Goal: Task Accomplishment & Management: Use online tool/utility

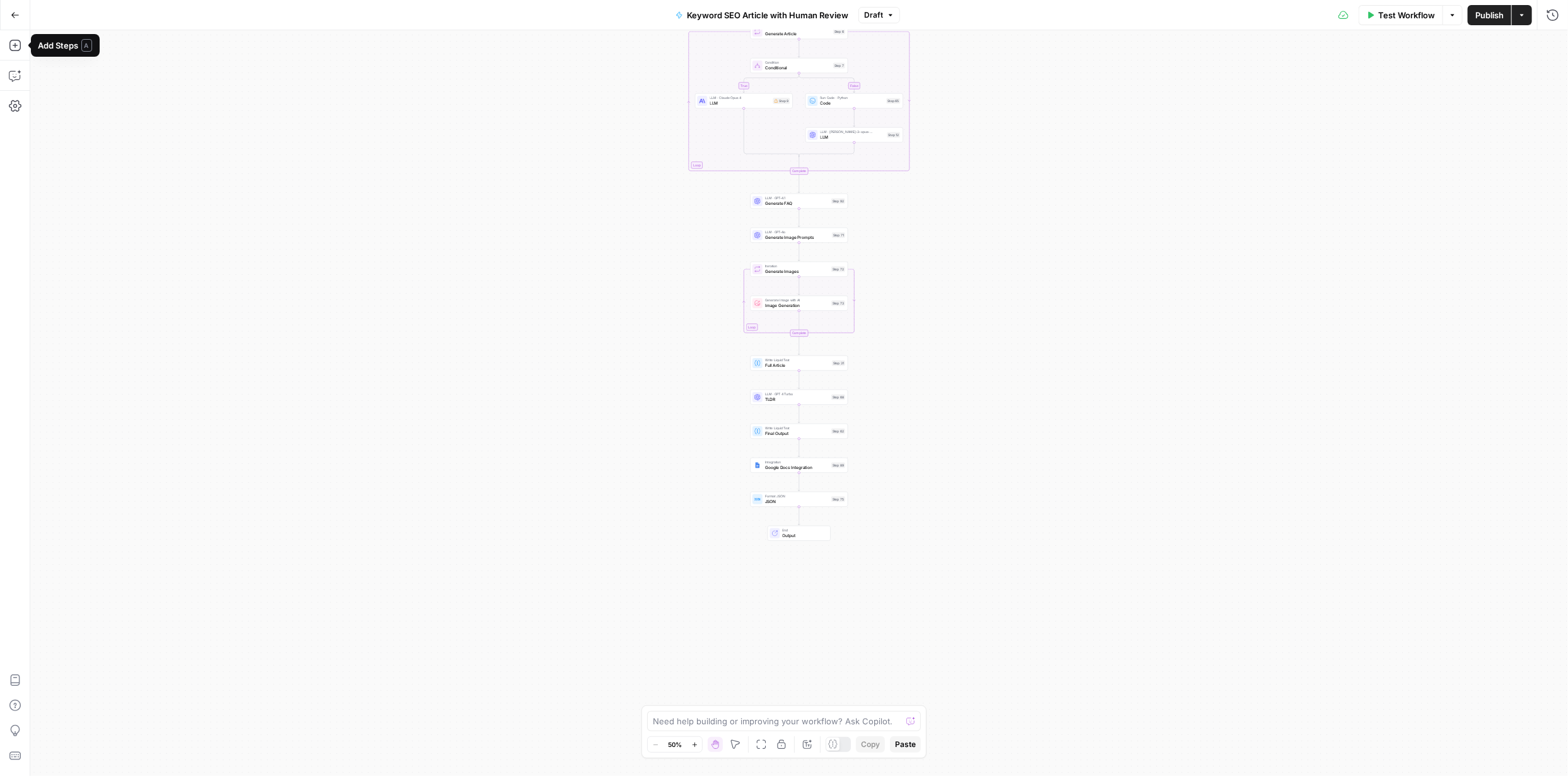
click at [10, 19] on icon "button" at bounding box center [15, 15] width 9 height 9
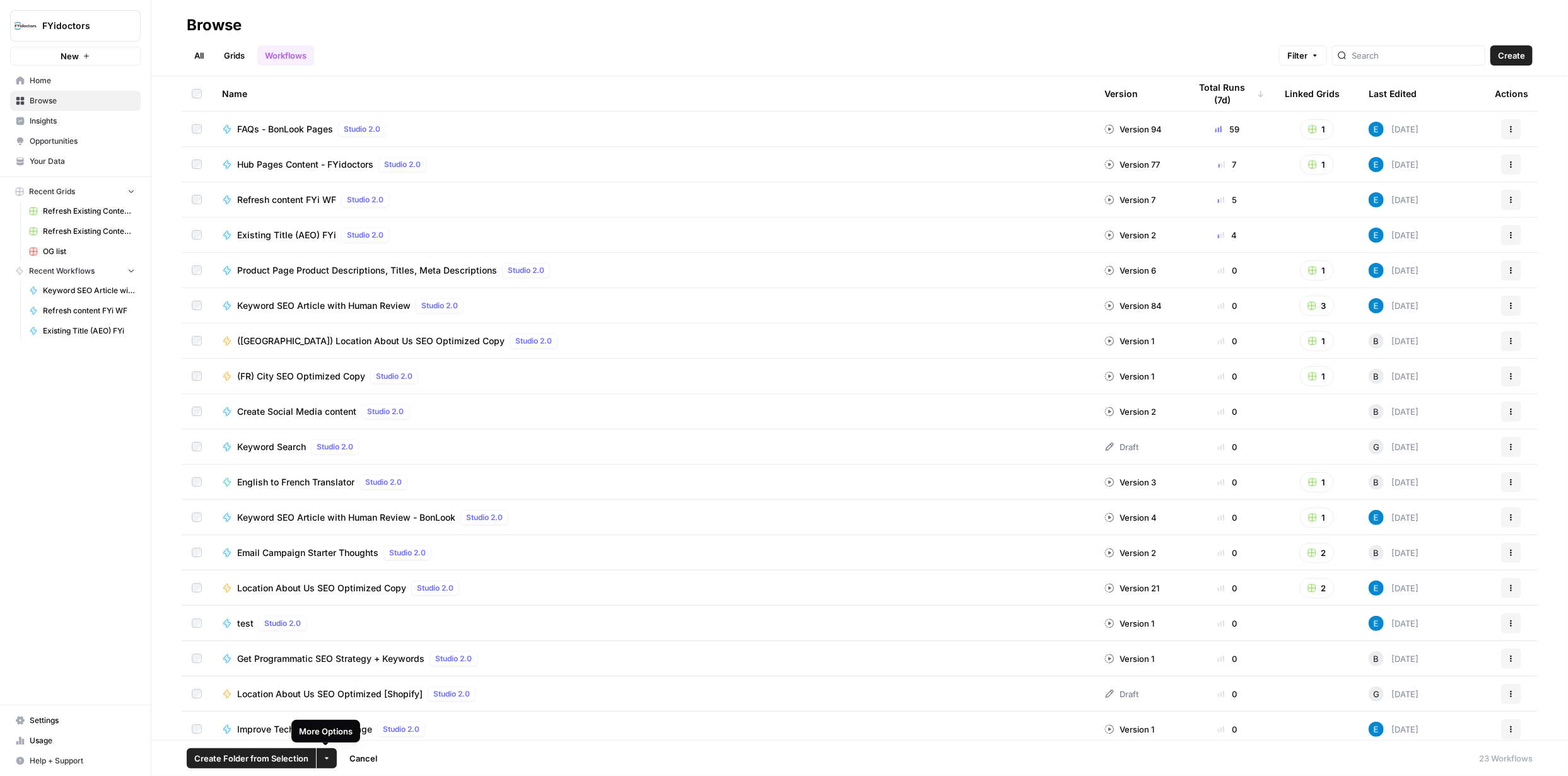
click at [322, 753] on button "More Options" at bounding box center [326, 758] width 20 height 20
click at [367, 728] on span "Delete" at bounding box center [355, 729] width 31 height 13
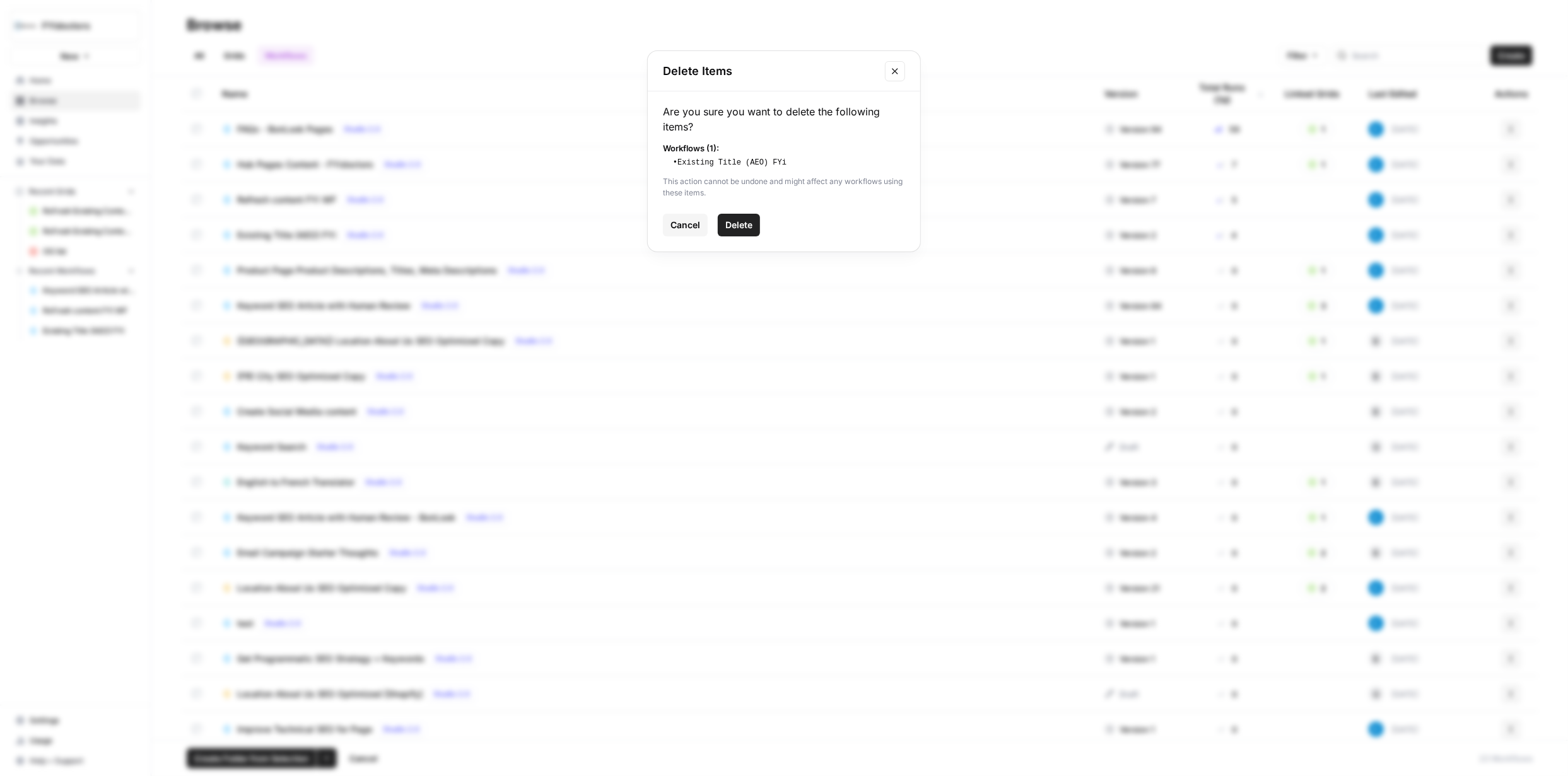
click at [728, 226] on span "Delete" at bounding box center [739, 225] width 27 height 13
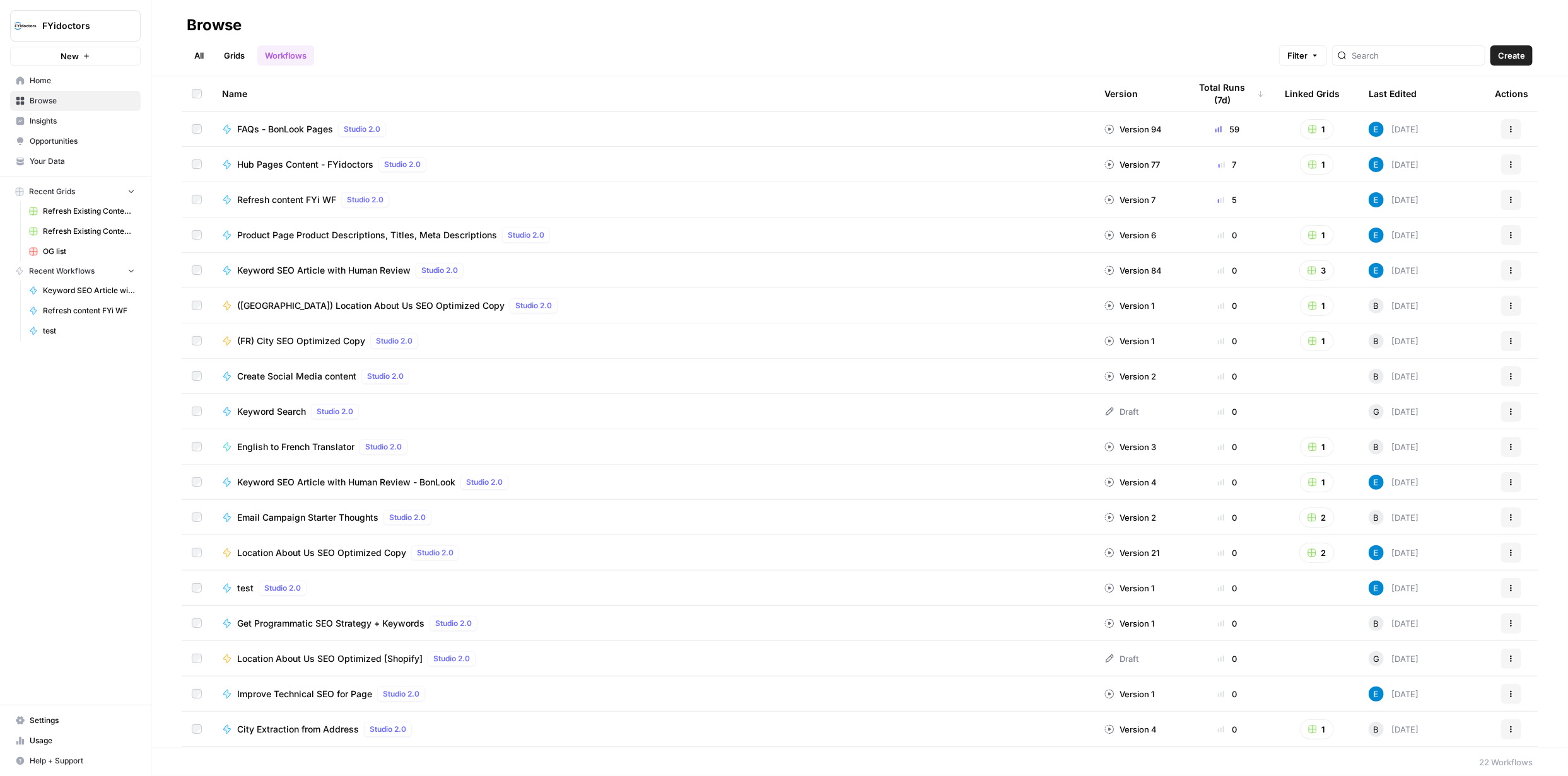
click at [237, 52] on link "Grids" at bounding box center [234, 55] width 36 height 20
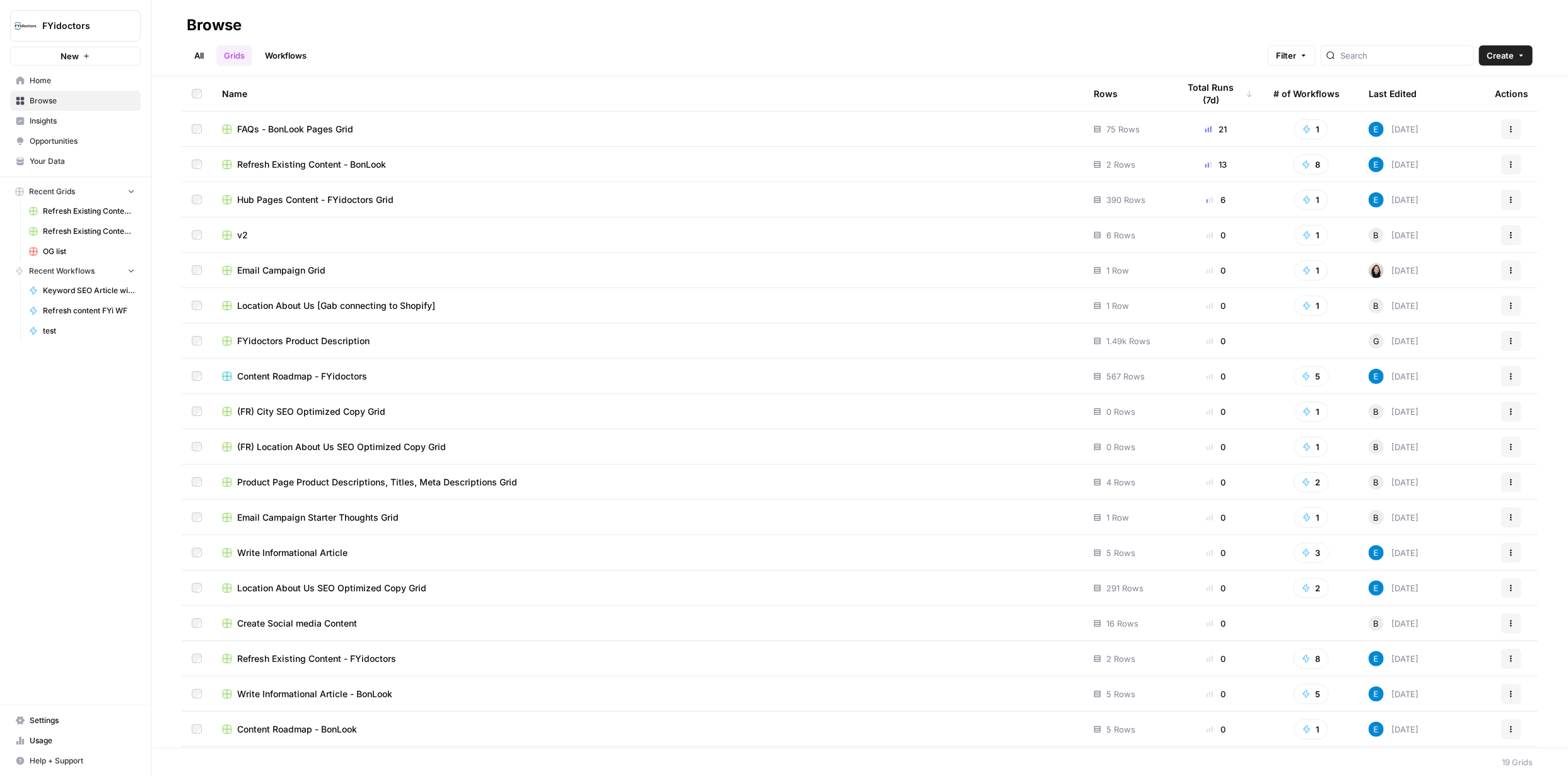
click at [371, 659] on span "Refresh Existing Content - FYidoctors" at bounding box center [316, 659] width 159 height 13
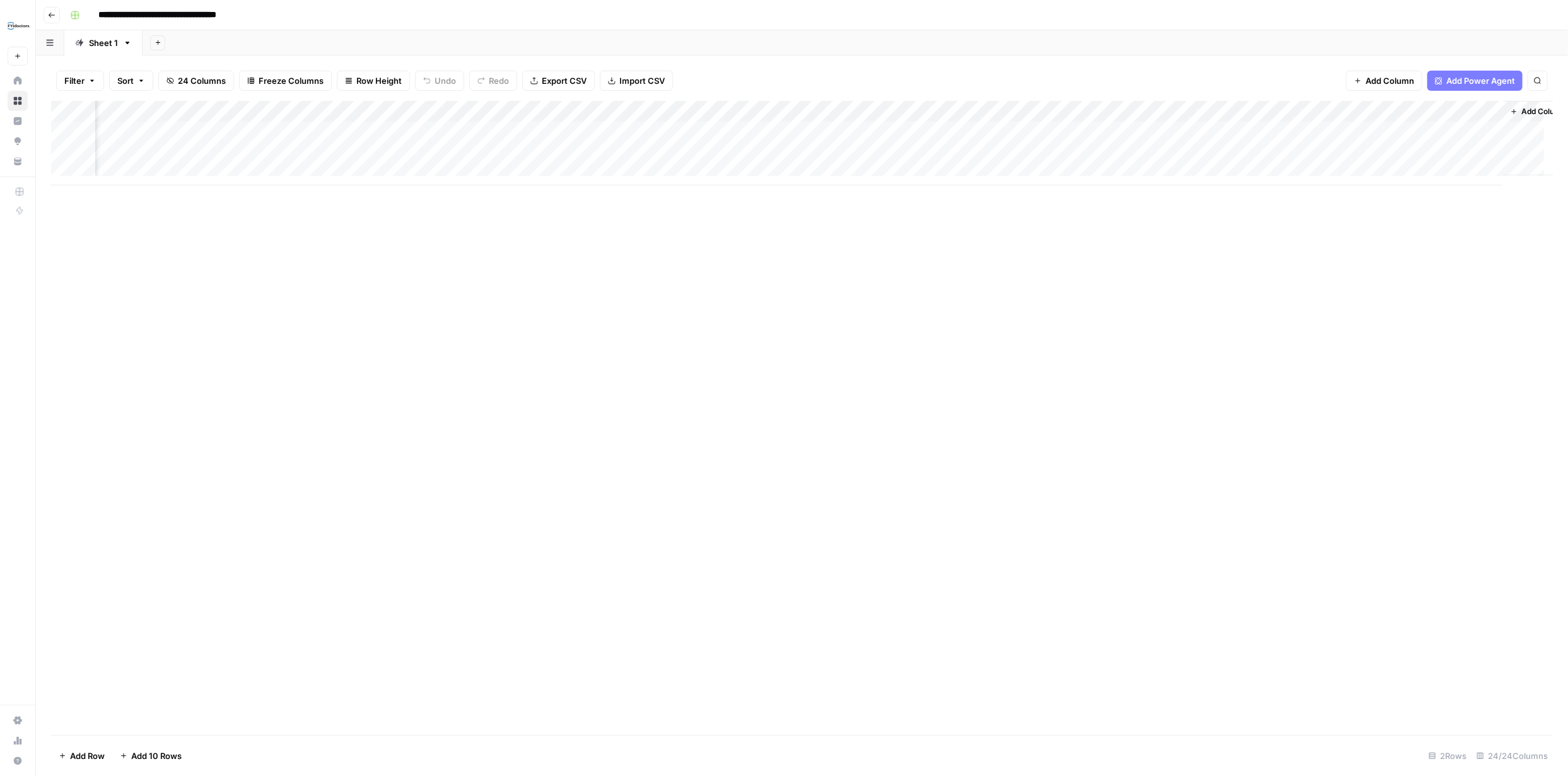
scroll to position [0, 2000]
click at [1262, 130] on div "Add Column" at bounding box center [802, 143] width 1502 height 85
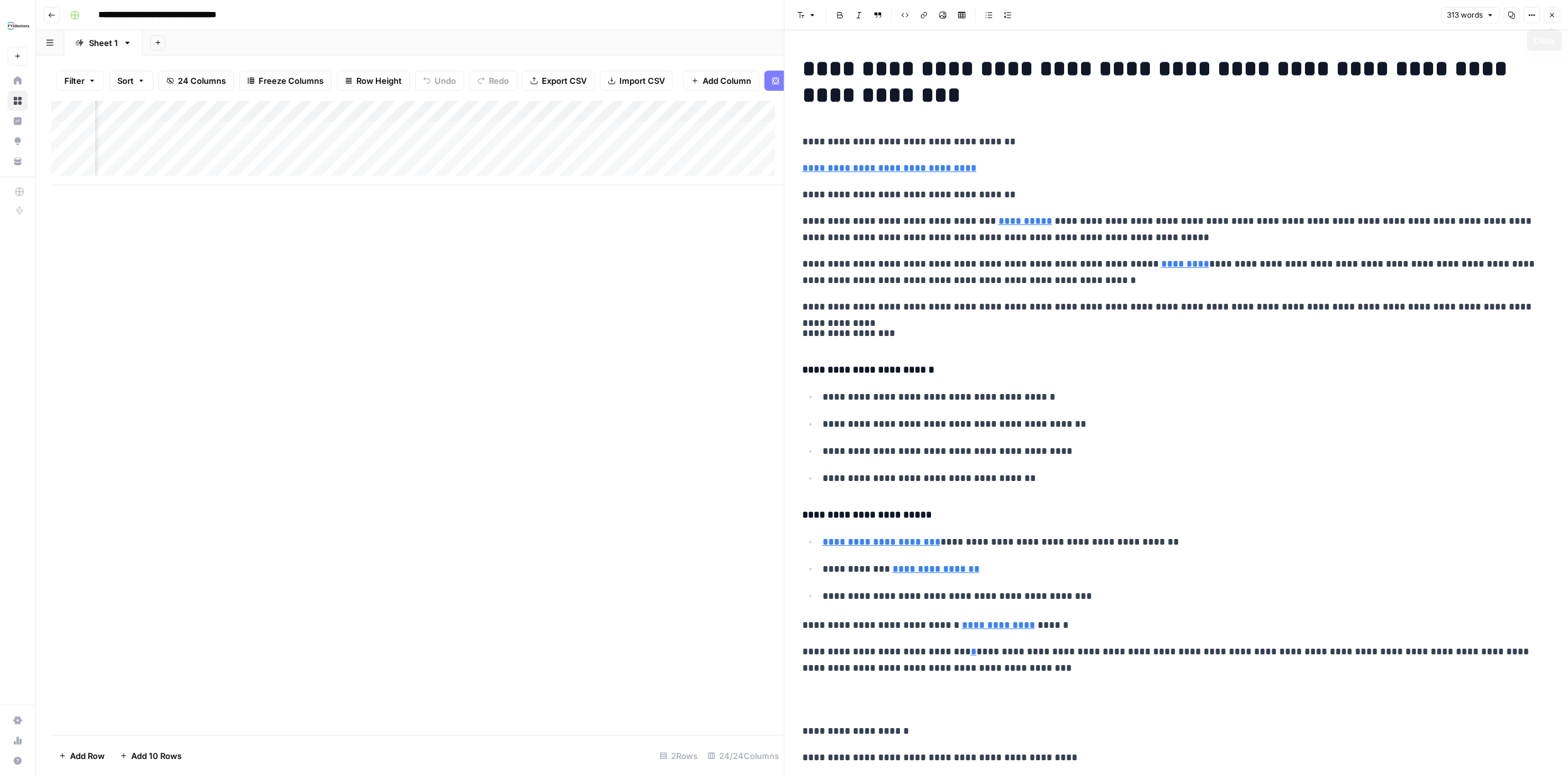
click at [1550, 14] on icon "button" at bounding box center [1552, 15] width 7 height 7
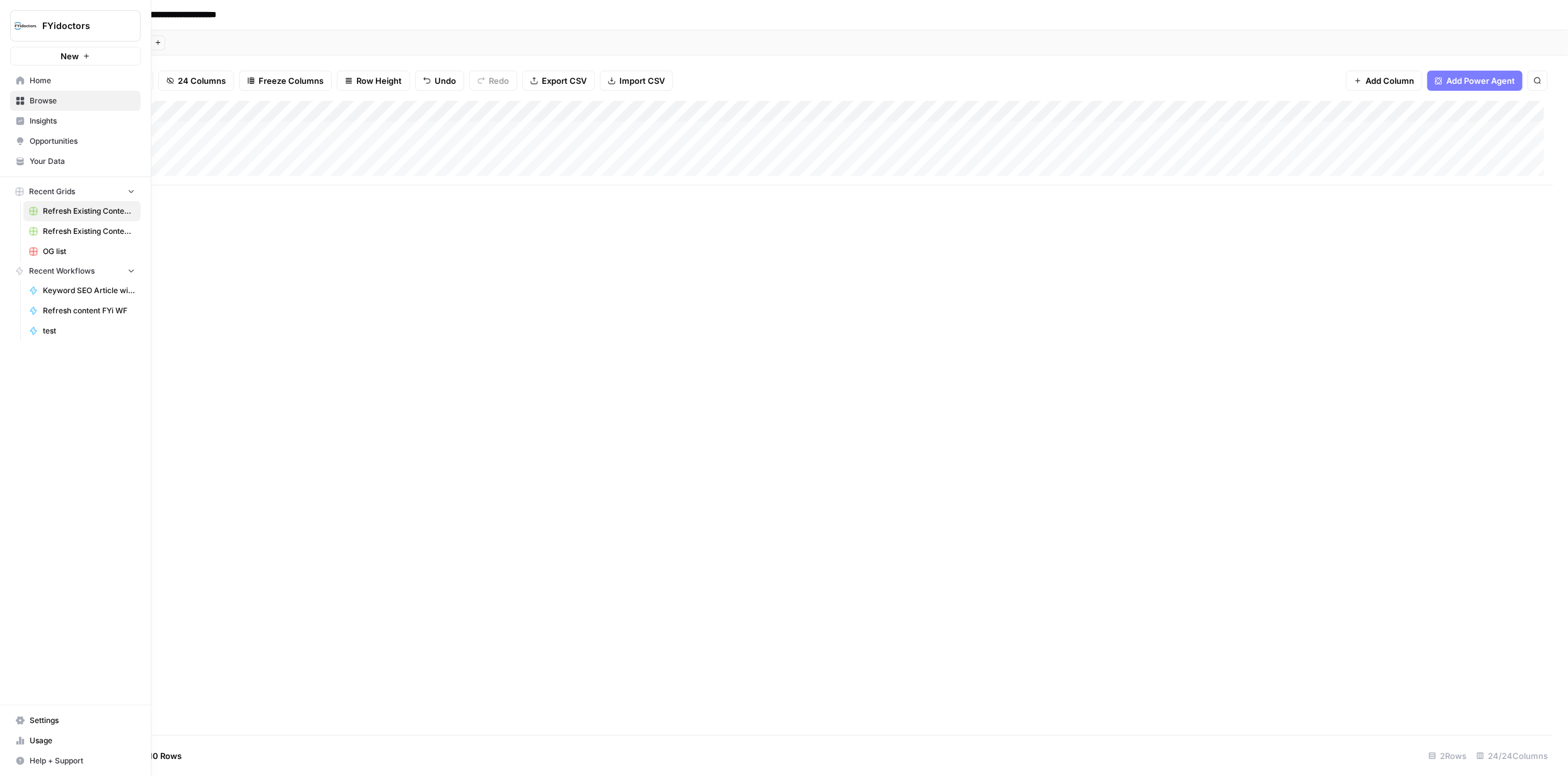
click at [47, 99] on span "Browse" at bounding box center [82, 100] width 105 height 11
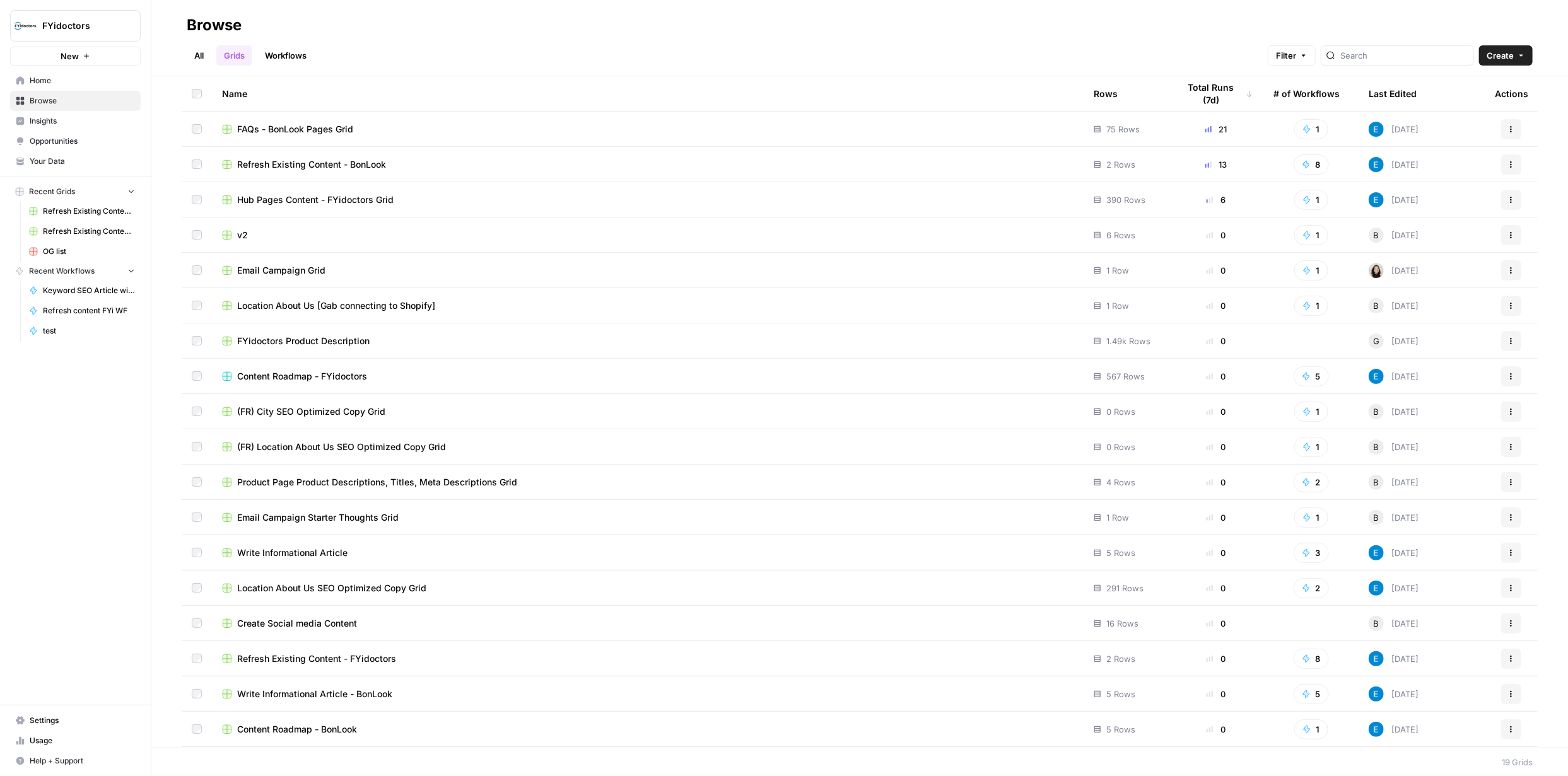
click at [78, 54] on span "New" at bounding box center [70, 55] width 18 height 13
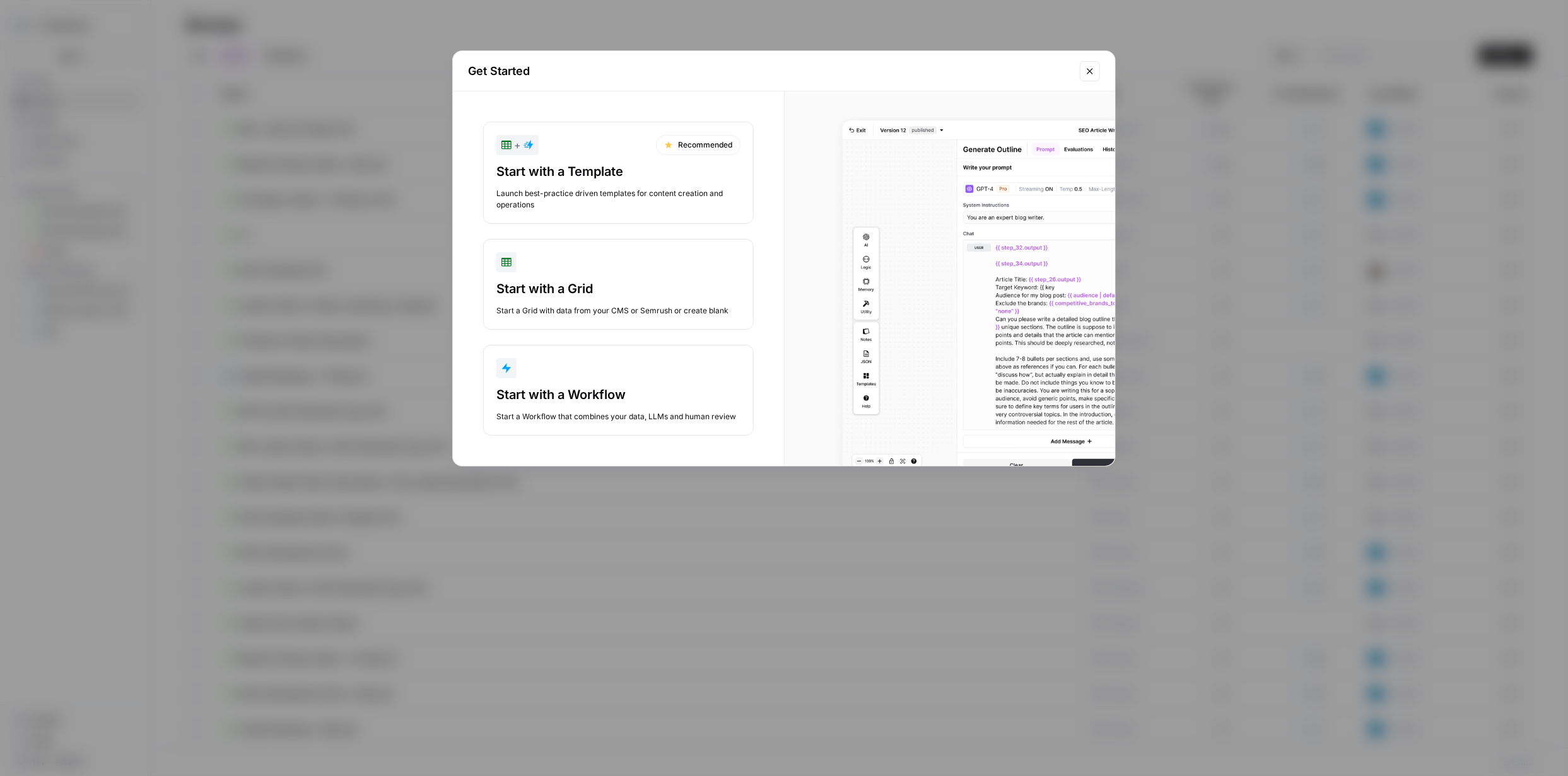
click at [607, 377] on div "button" at bounding box center [619, 368] width 244 height 20
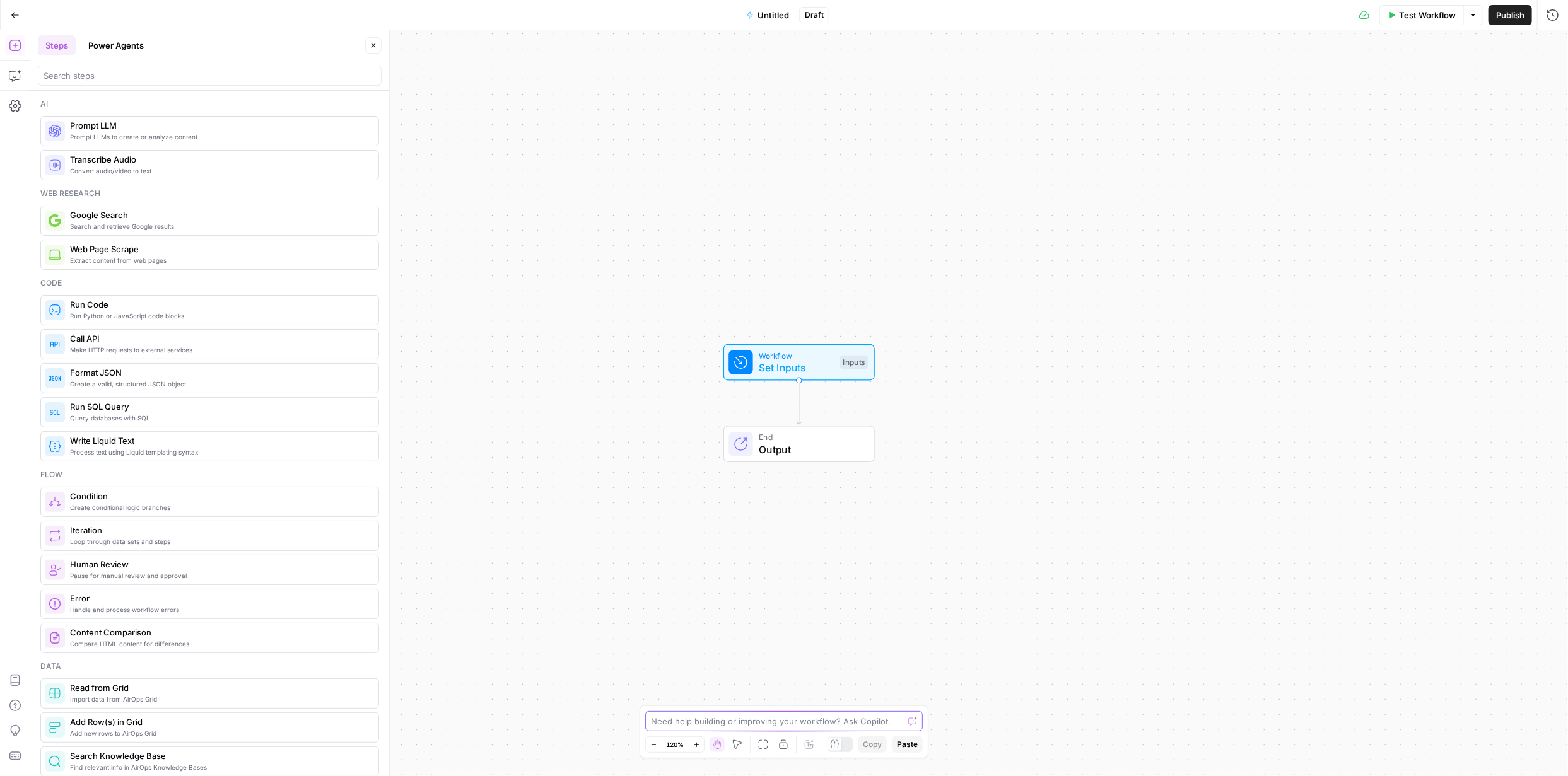
click at [796, 718] on textarea at bounding box center [777, 721] width 252 height 13
drag, startPoint x: 703, startPoint y: 722, endPoint x: 647, endPoint y: 658, distance: 85.0
click at [647, 658] on div "Workflow to generate FAQs for the FYidoctors brand. At least 5 FAQs. short and …" at bounding box center [784, 707] width 290 height 103
paste textarea "Lor ips d sitamet consect adipiscing elitsed do eiusmodt incid, utlaboreet DOLo…"
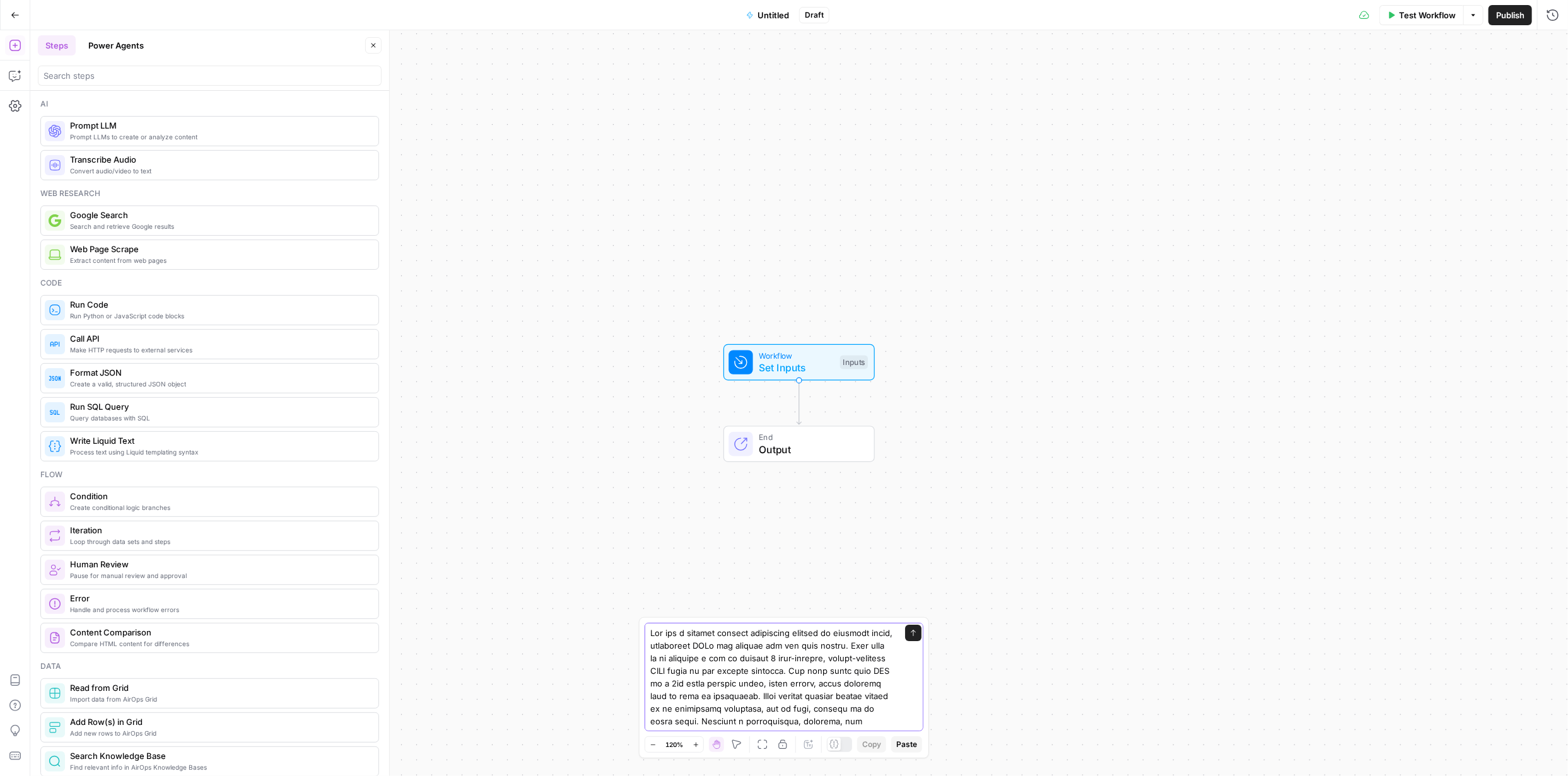
click at [793, 723] on textarea at bounding box center [771, 456] width 242 height 542
paste textarea "Based on this article content: <article-content> <step-generate-article> {{ ste…"
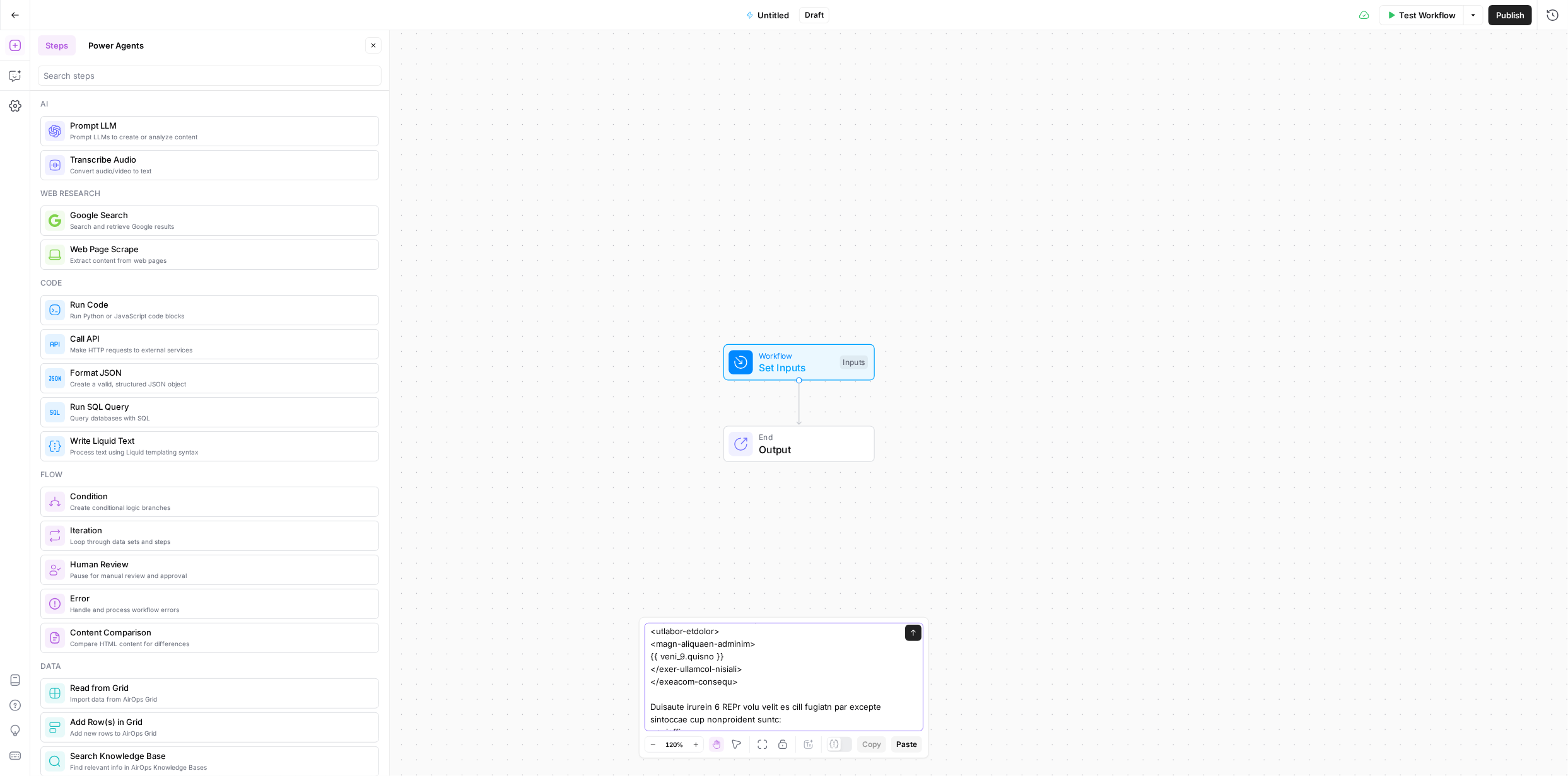
scroll to position [583, 0]
click at [724, 706] on textarea at bounding box center [771, 473] width 242 height 858
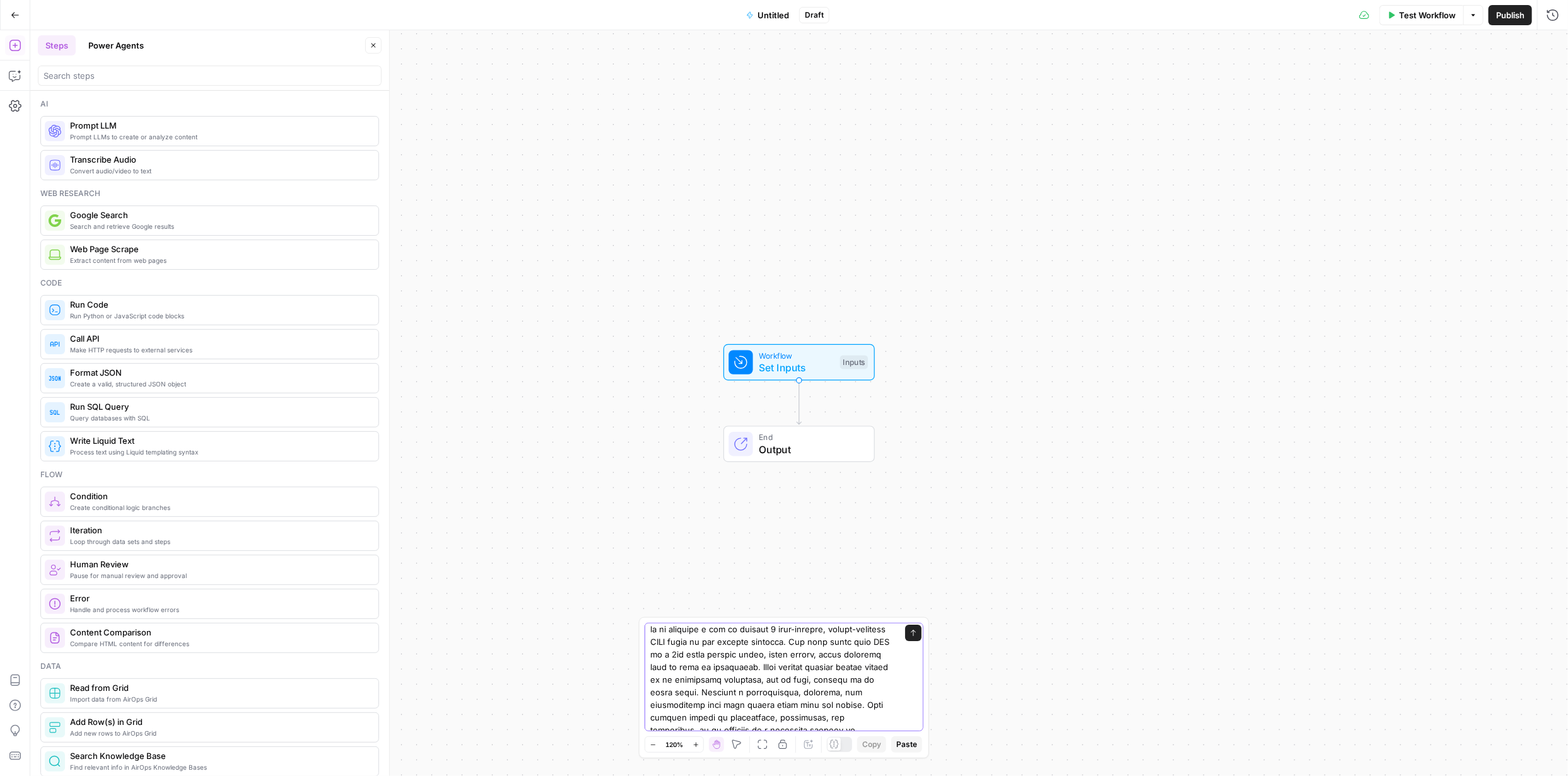
scroll to position [0, 0]
type textarea "Lor ips d sitamet consect adipiscing elitsed do eiusmodt incid, utlaboreet DOLo…"
drag, startPoint x: 649, startPoint y: 629, endPoint x: 856, endPoint y: 724, distance: 227.8
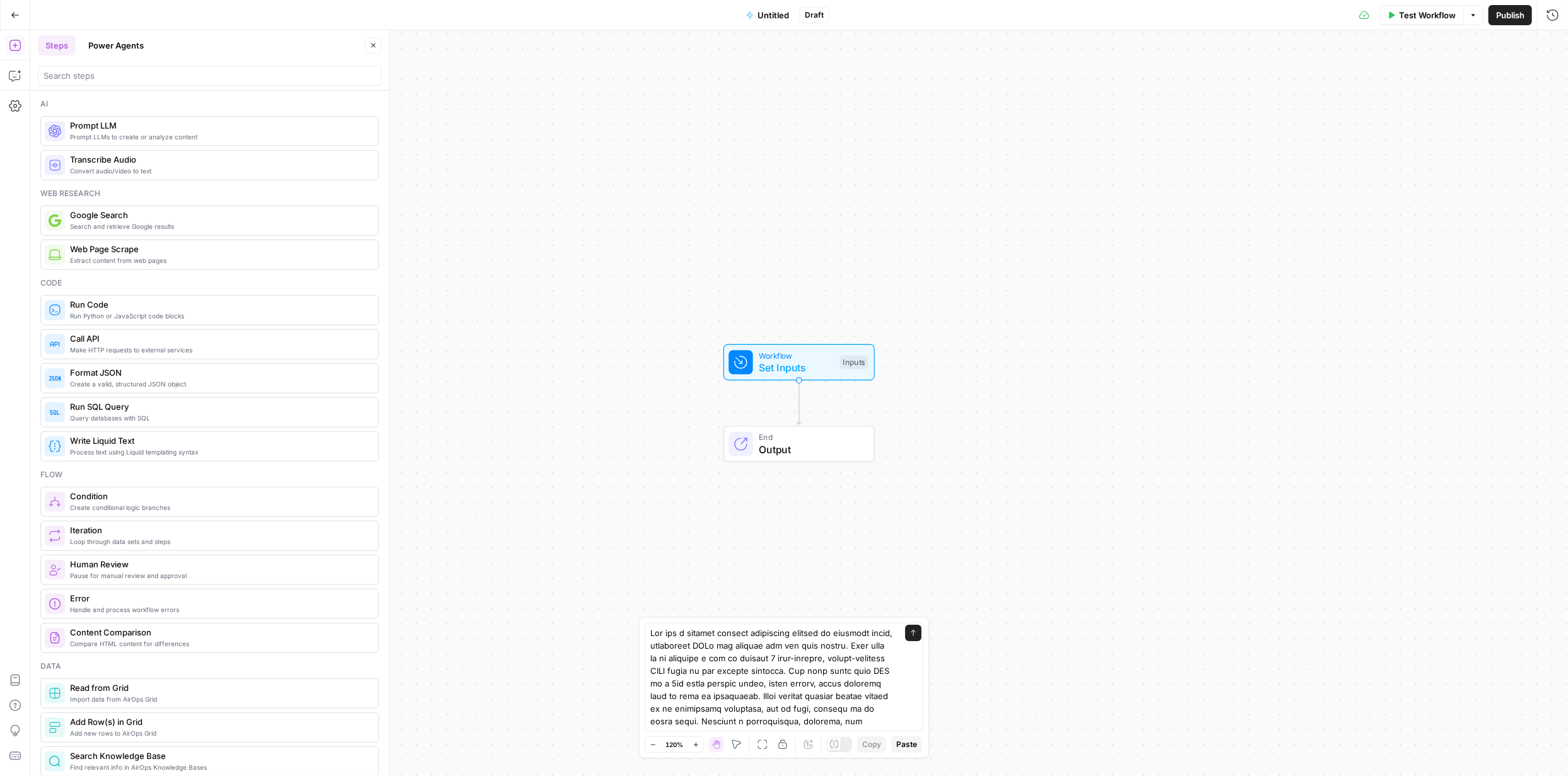
click at [856, 724] on div "Send" at bounding box center [784, 677] width 279 height 109
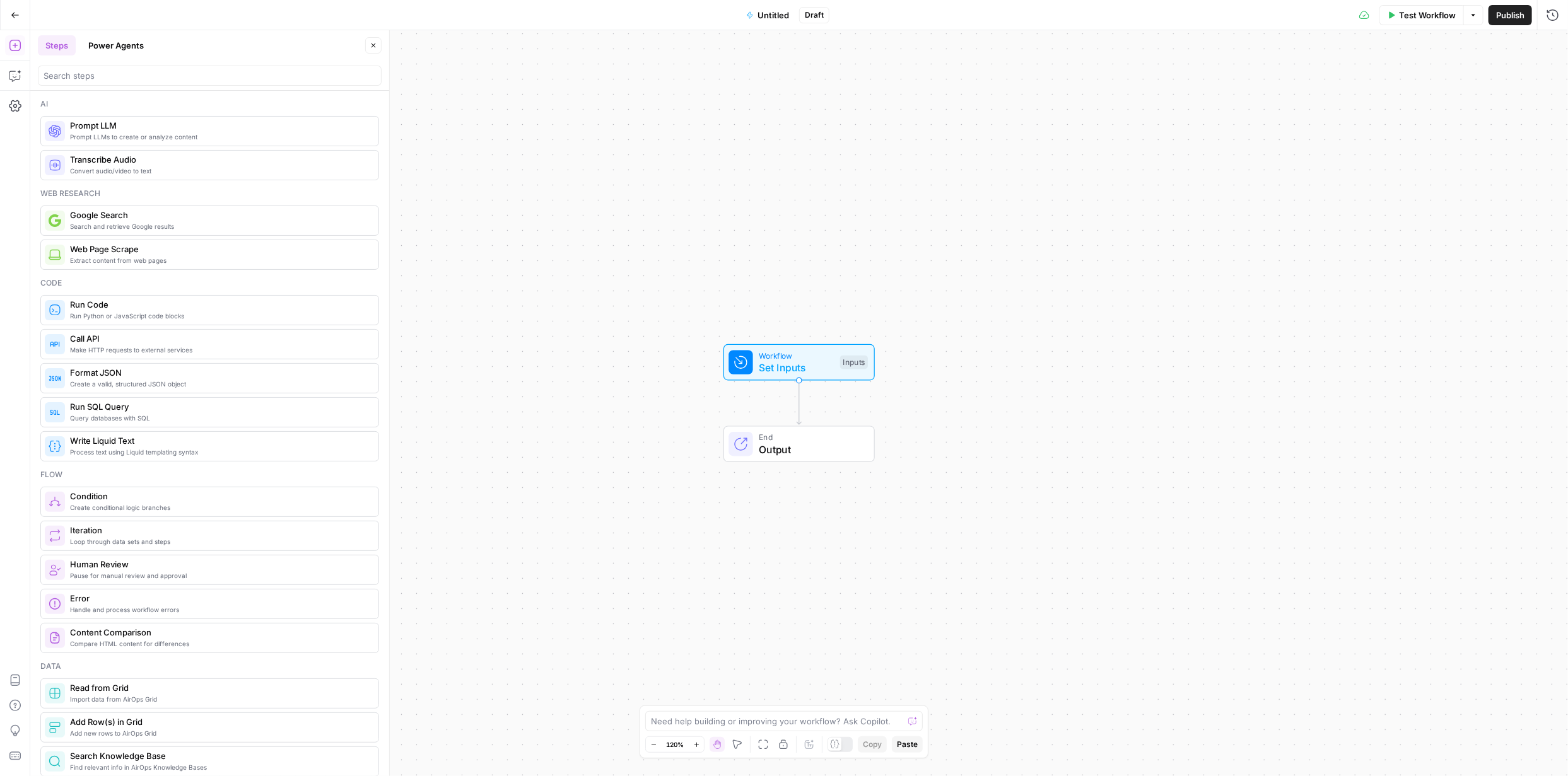
click at [88, 130] on span "Prompt LLM" at bounding box center [219, 125] width 298 height 13
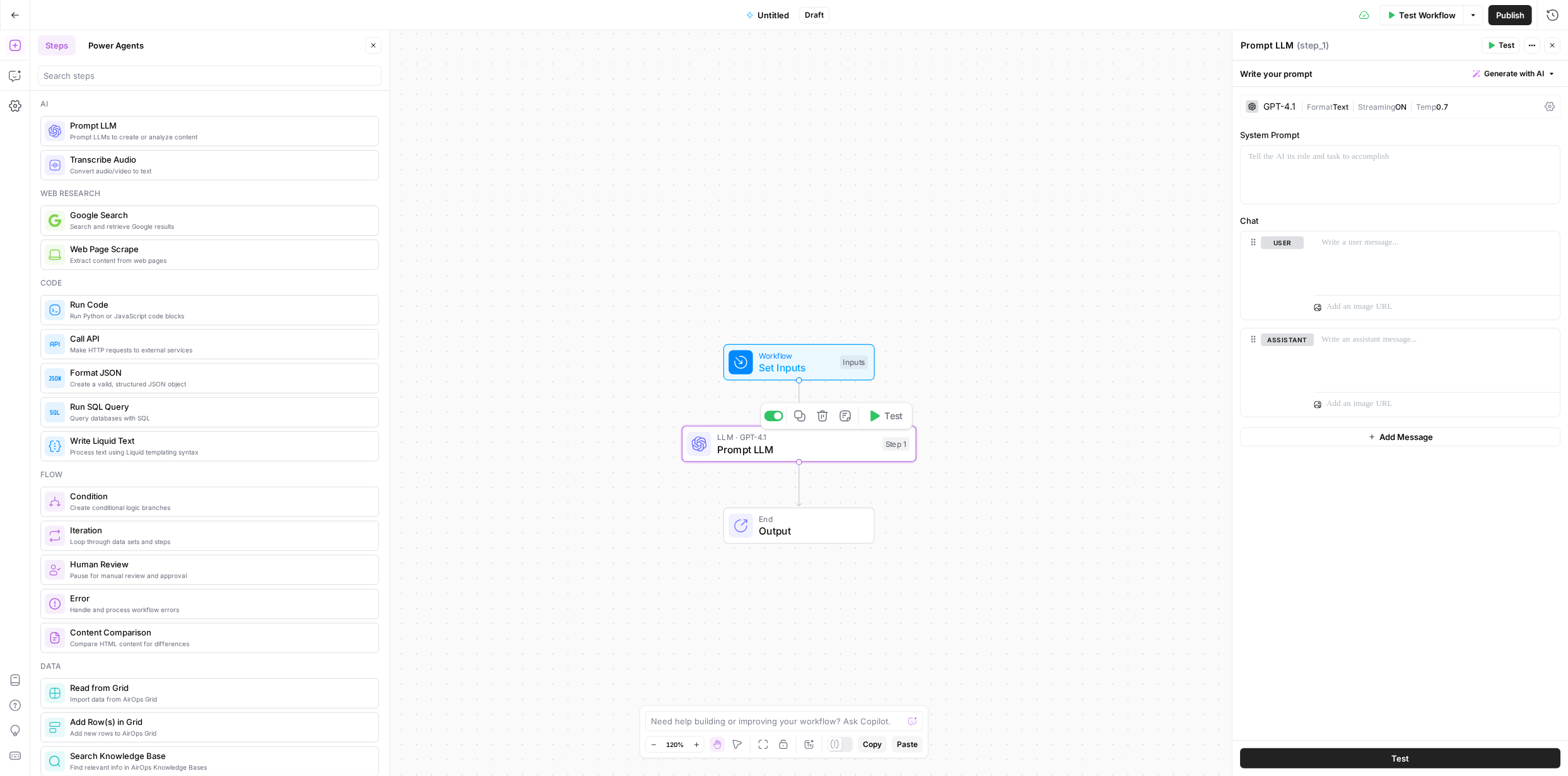
click at [849, 448] on span "Prompt LLM" at bounding box center [796, 450] width 159 height 15
click at [850, 448] on span "Prompt LLM" at bounding box center [796, 450] width 159 height 15
click at [1525, 70] on span "Generate with AI" at bounding box center [1514, 73] width 60 height 11
click at [1482, 111] on div "Use AI to build your prompt" at bounding box center [1500, 113] width 97 height 11
click at [1360, 262] on div at bounding box center [1404, 288] width 292 height 92
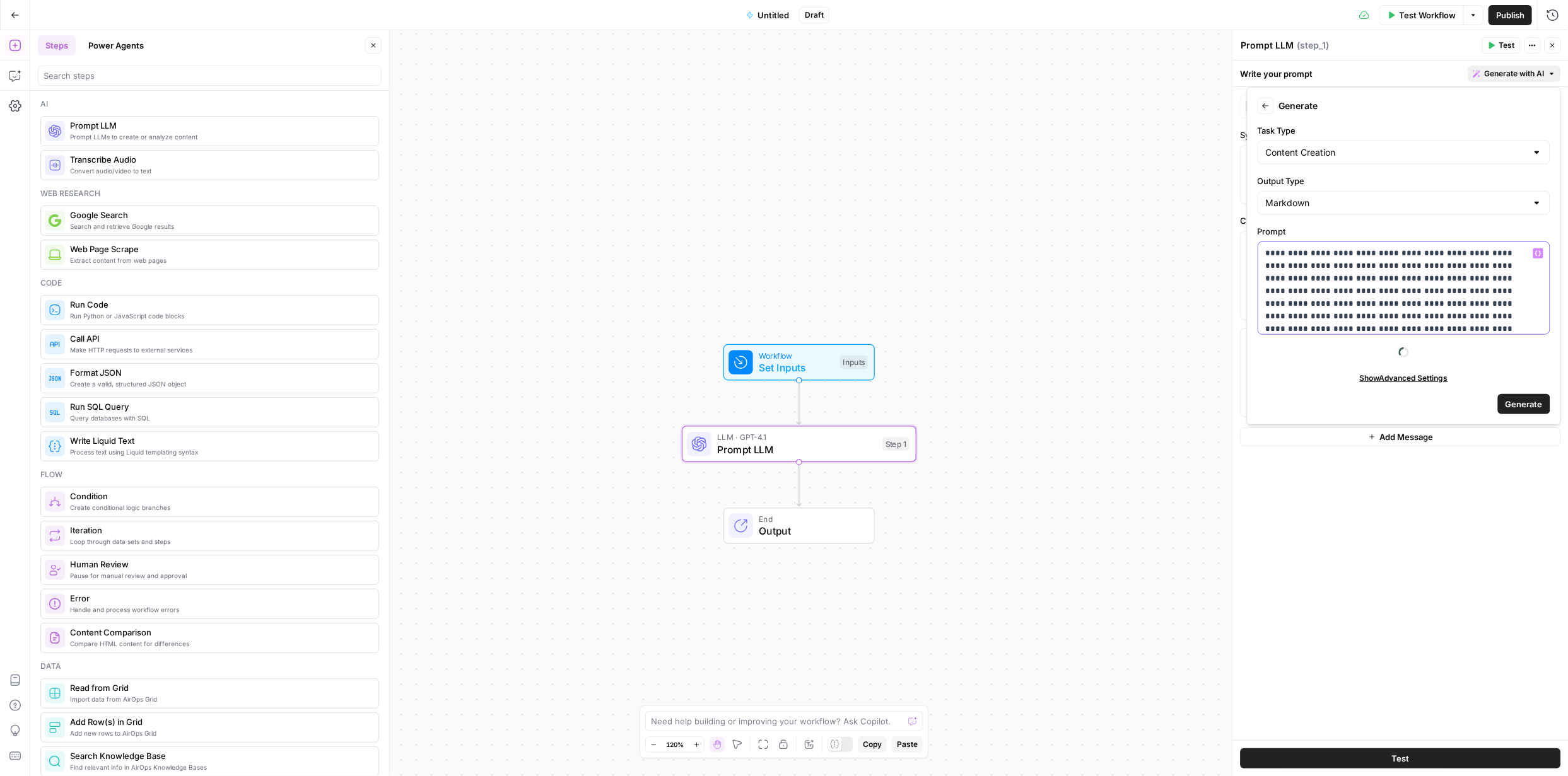
click at [1315, 316] on p "**********" at bounding box center [1399, 657] width 267 height 819
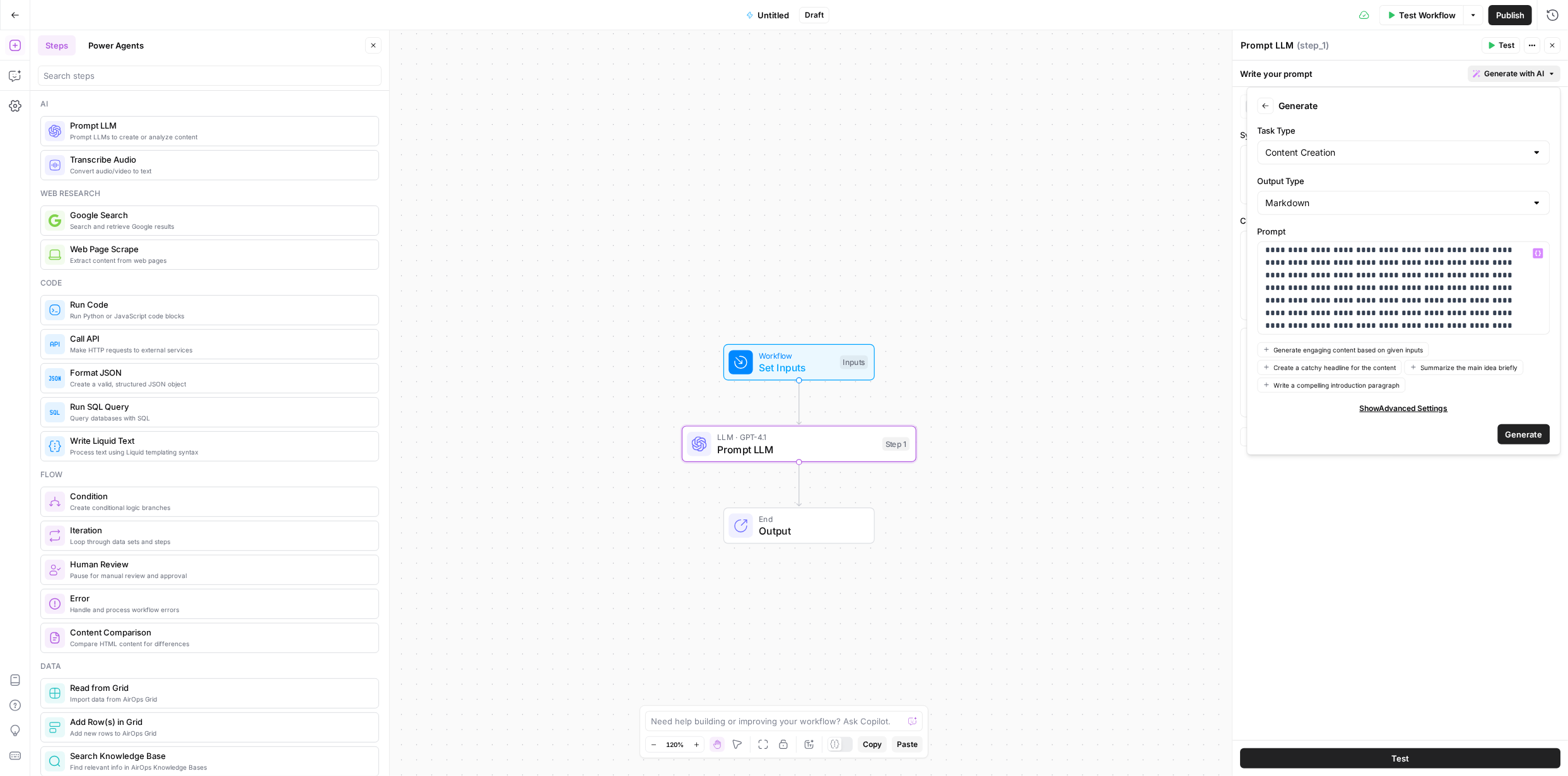
click at [1519, 428] on span "Generate" at bounding box center [1525, 434] width 37 height 13
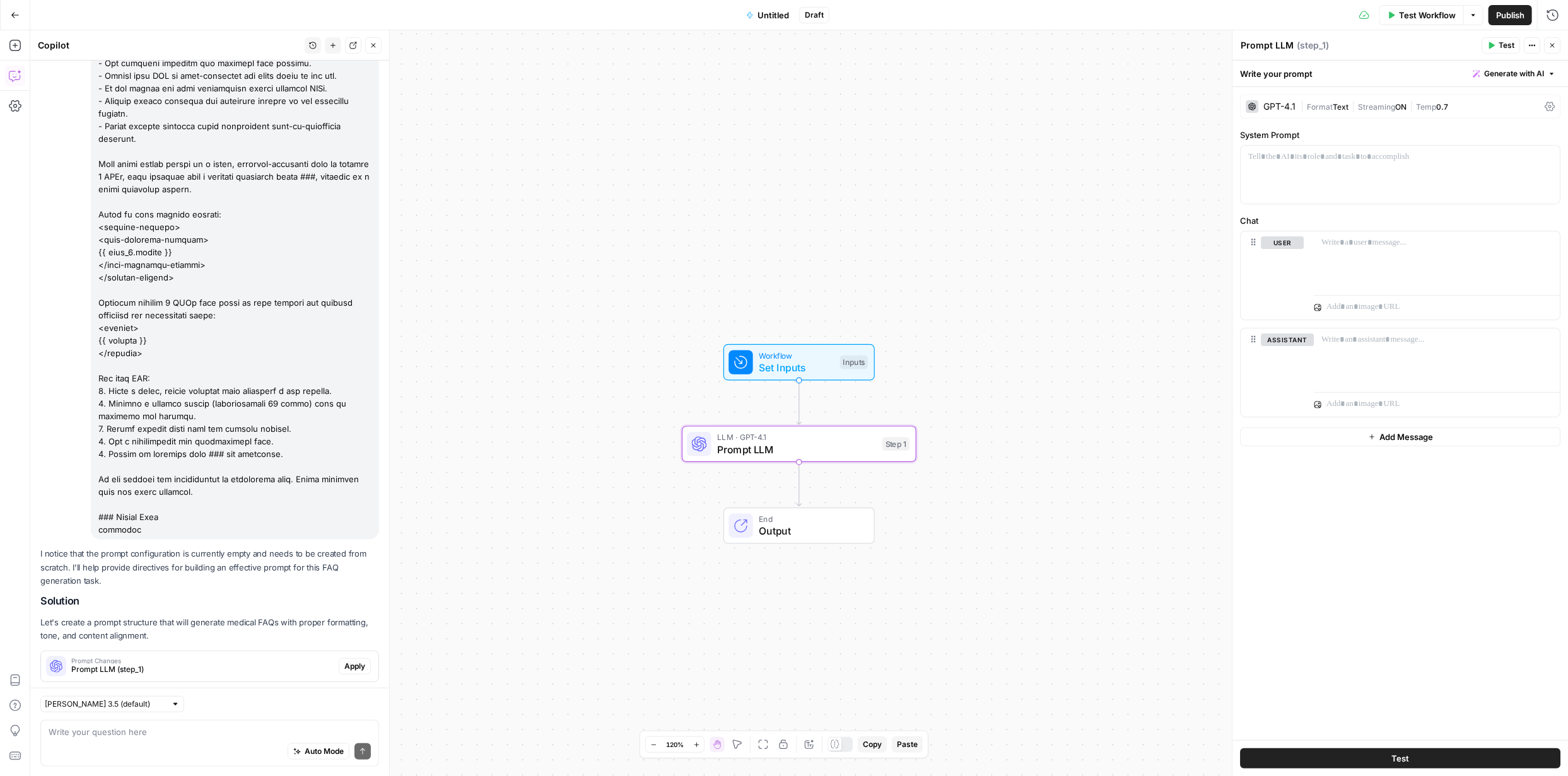
scroll to position [610, 0]
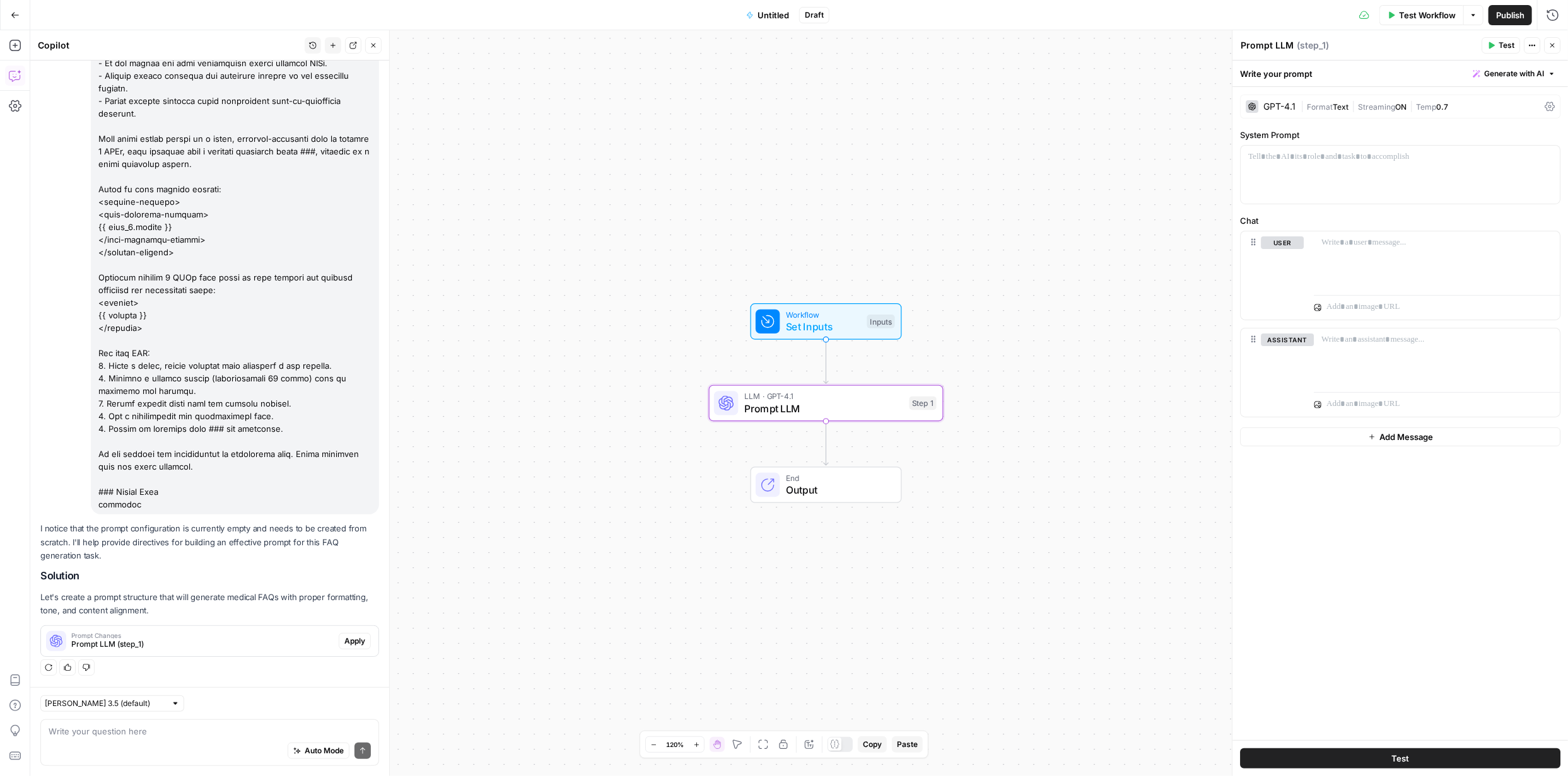
click at [353, 647] on button "Apply" at bounding box center [355, 641] width 32 height 16
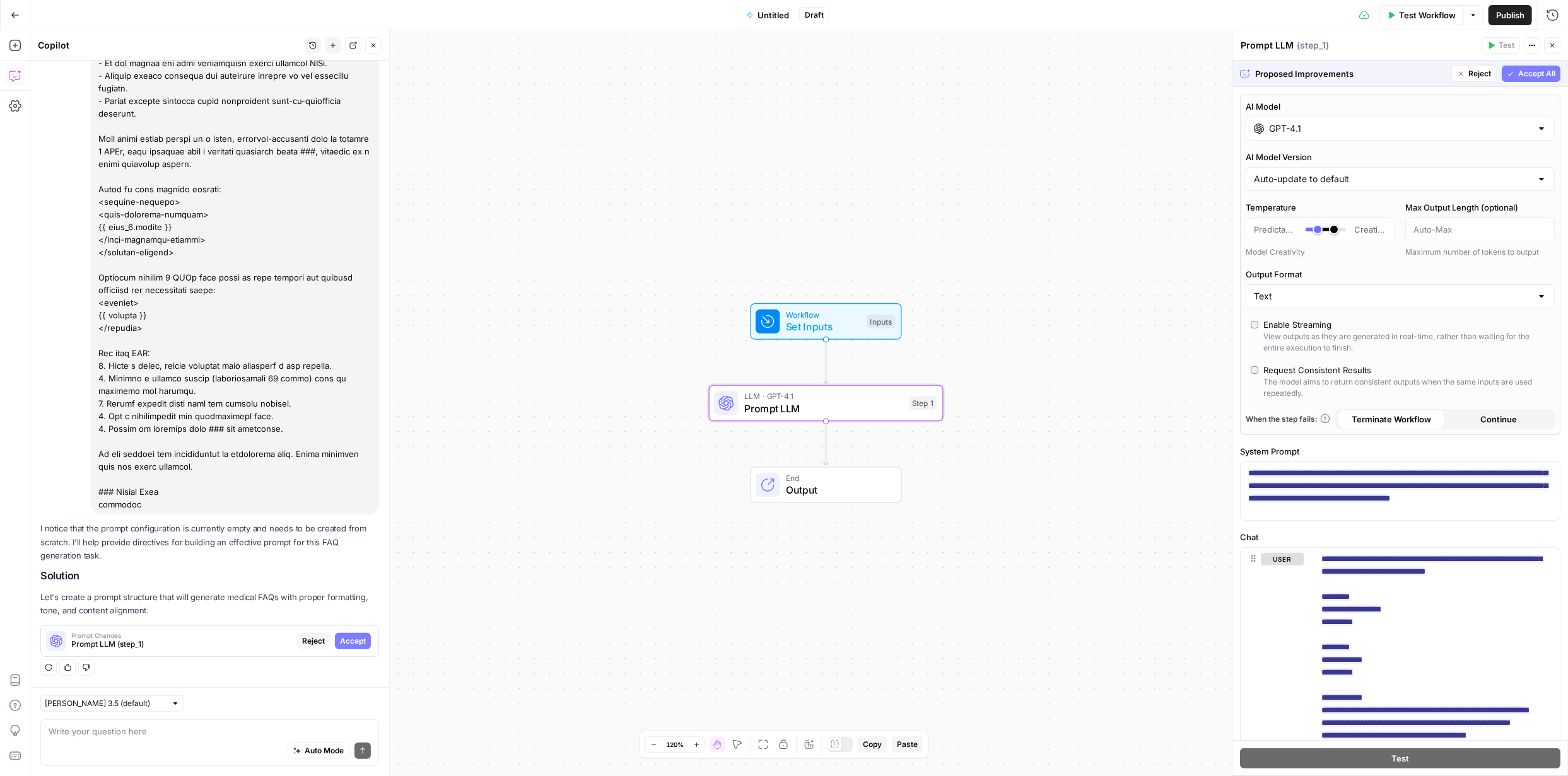
click at [346, 637] on span "Accept" at bounding box center [352, 641] width 25 height 11
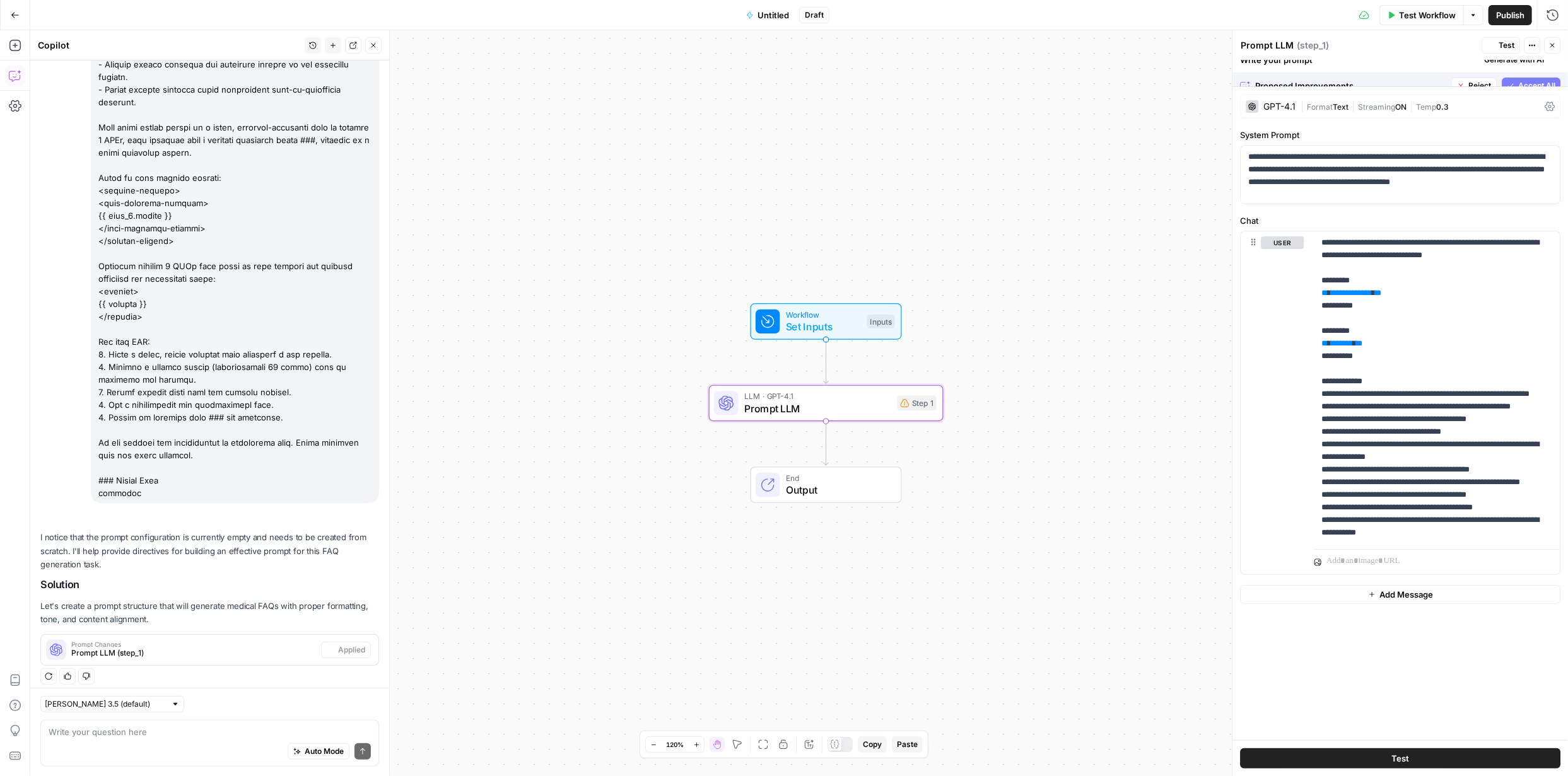
scroll to position [631, 0]
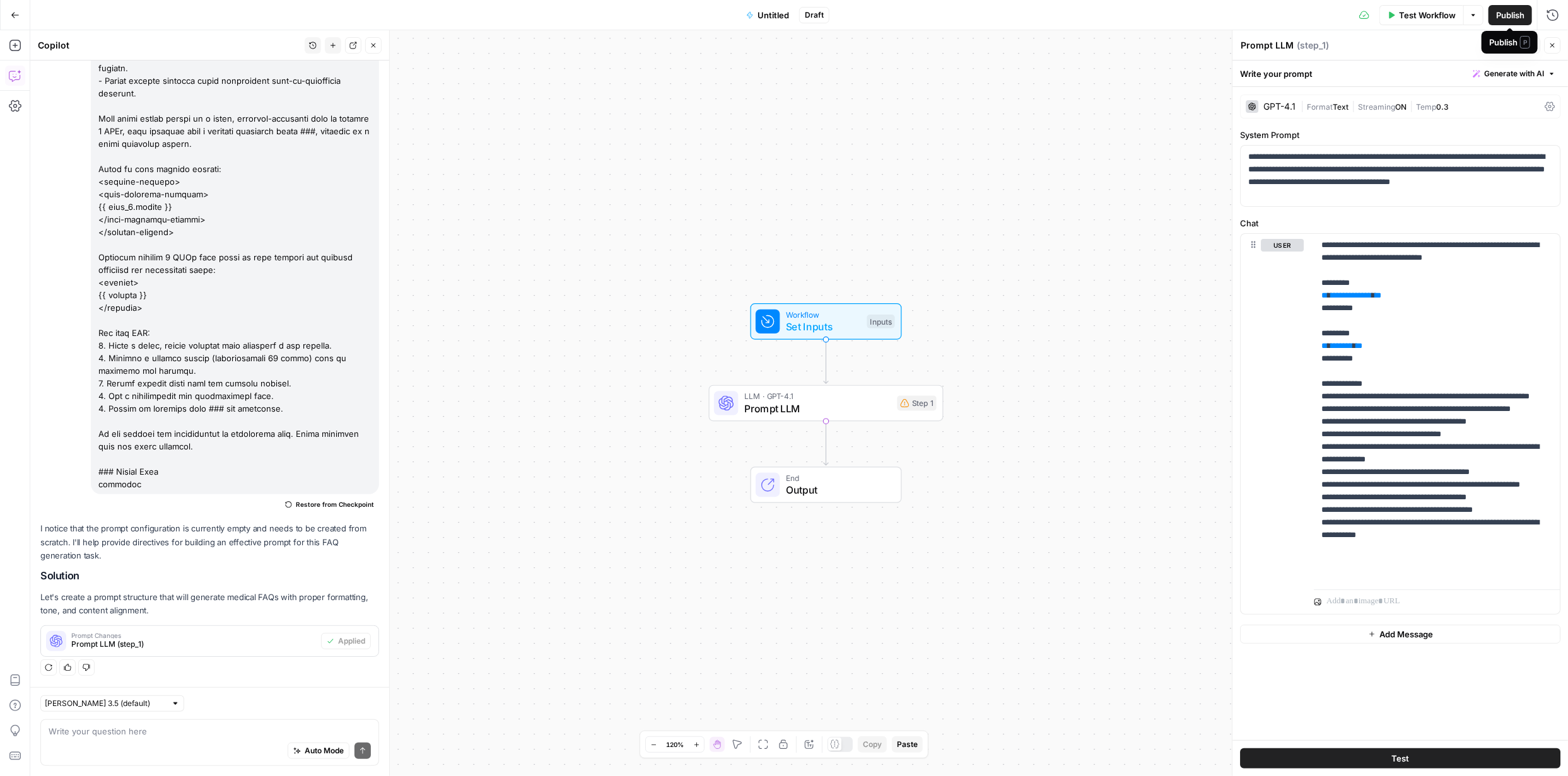
click at [1500, 16] on span "Publish" at bounding box center [1510, 15] width 28 height 13
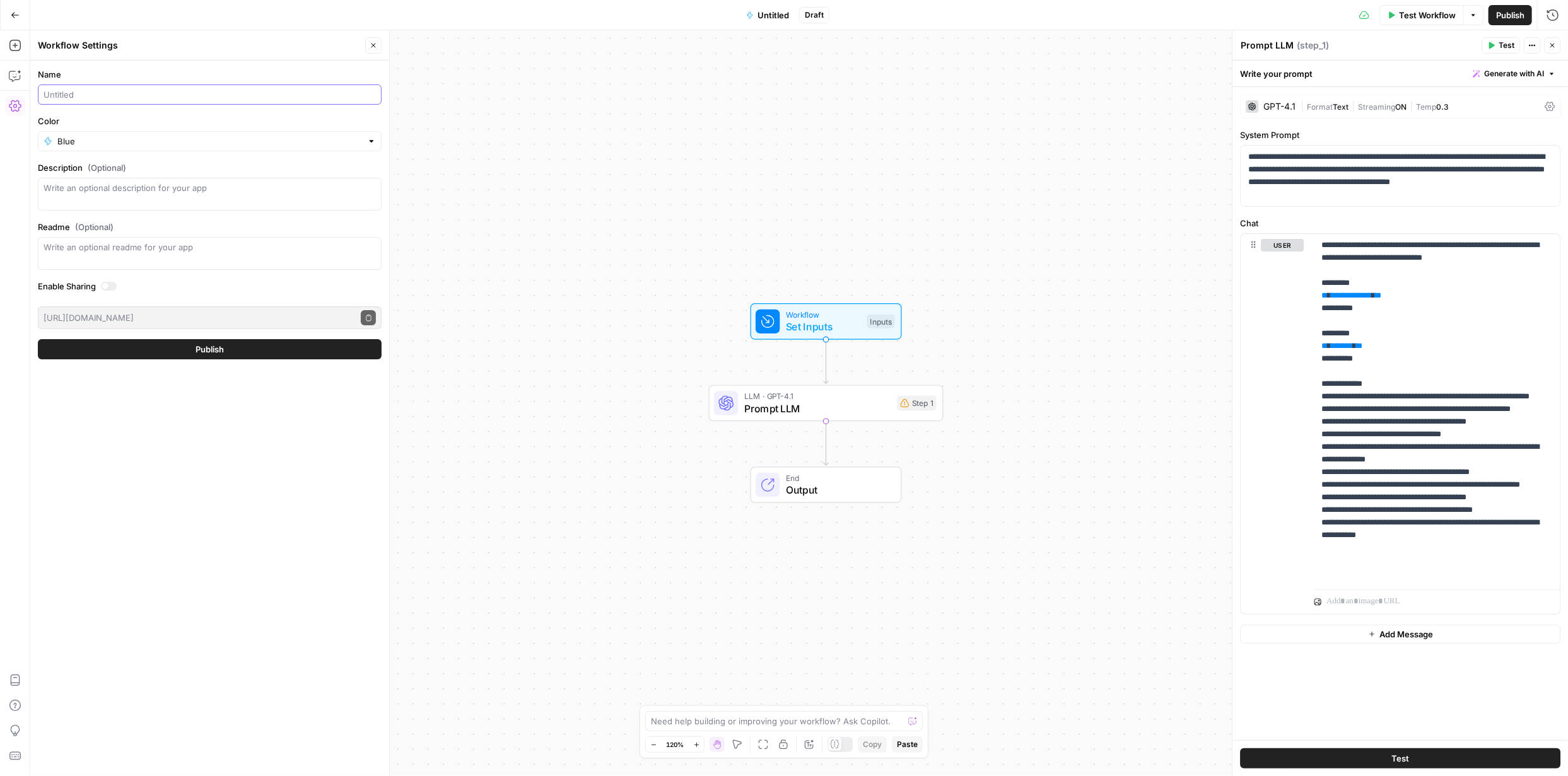
click at [284, 97] on input "Name" at bounding box center [209, 94] width 332 height 13
type input "FAQs from existing pages FYidoctors"
click at [235, 347] on button "Publish" at bounding box center [209, 349] width 343 height 20
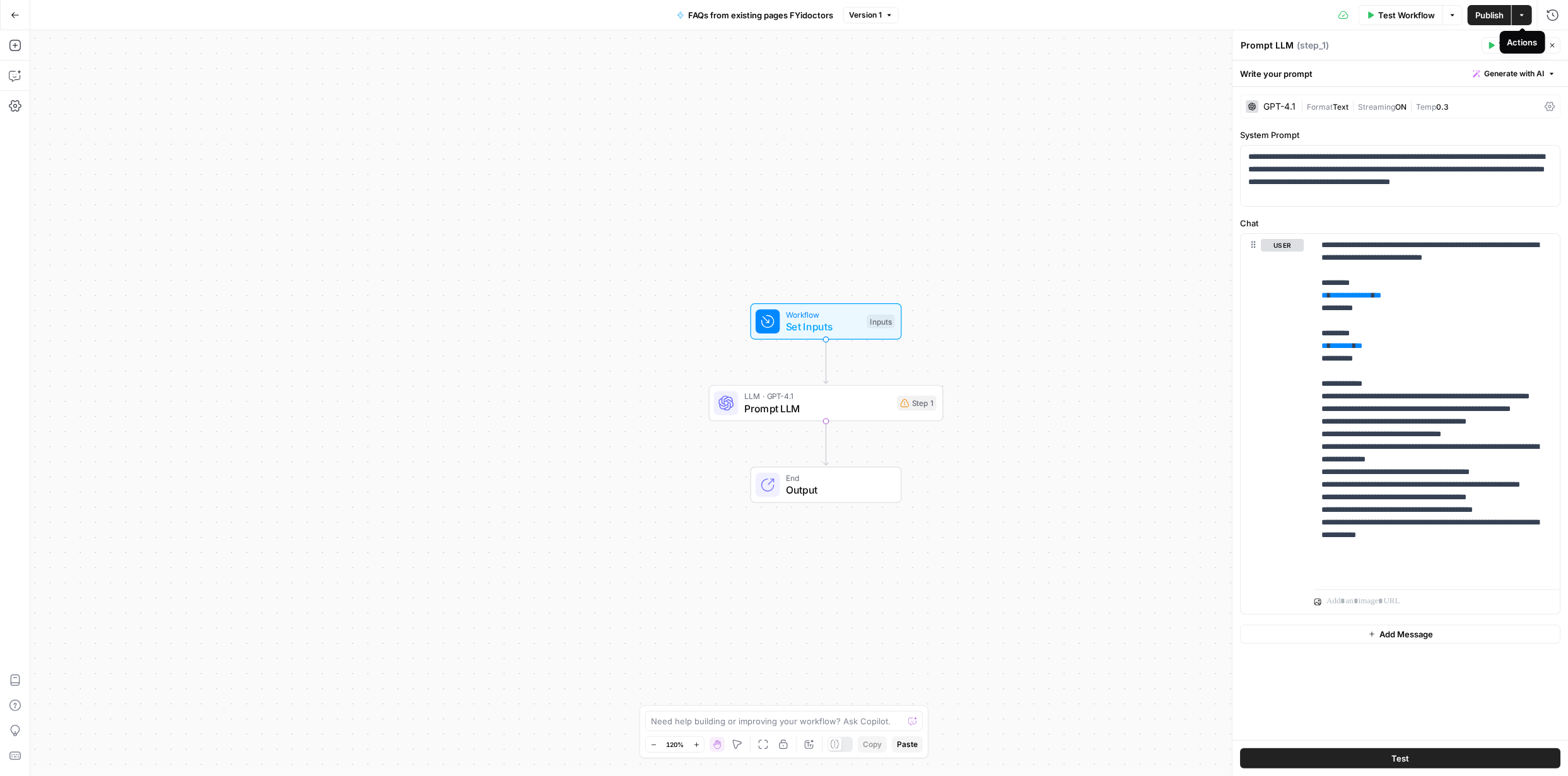
click at [1520, 14] on icon "button" at bounding box center [1522, 15] width 7 height 7
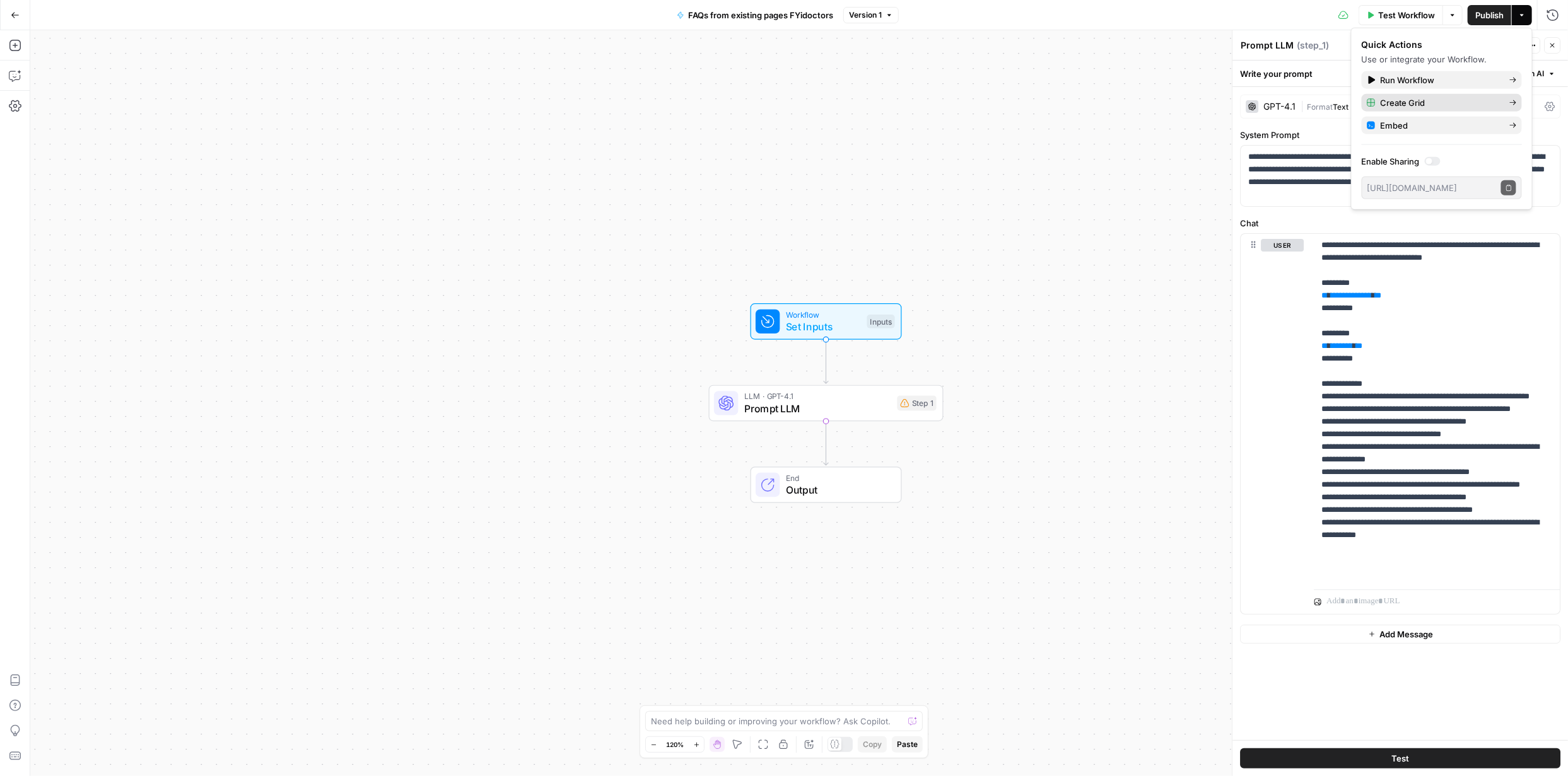
click at [1419, 100] on span "Create Grid" at bounding box center [1440, 103] width 118 height 13
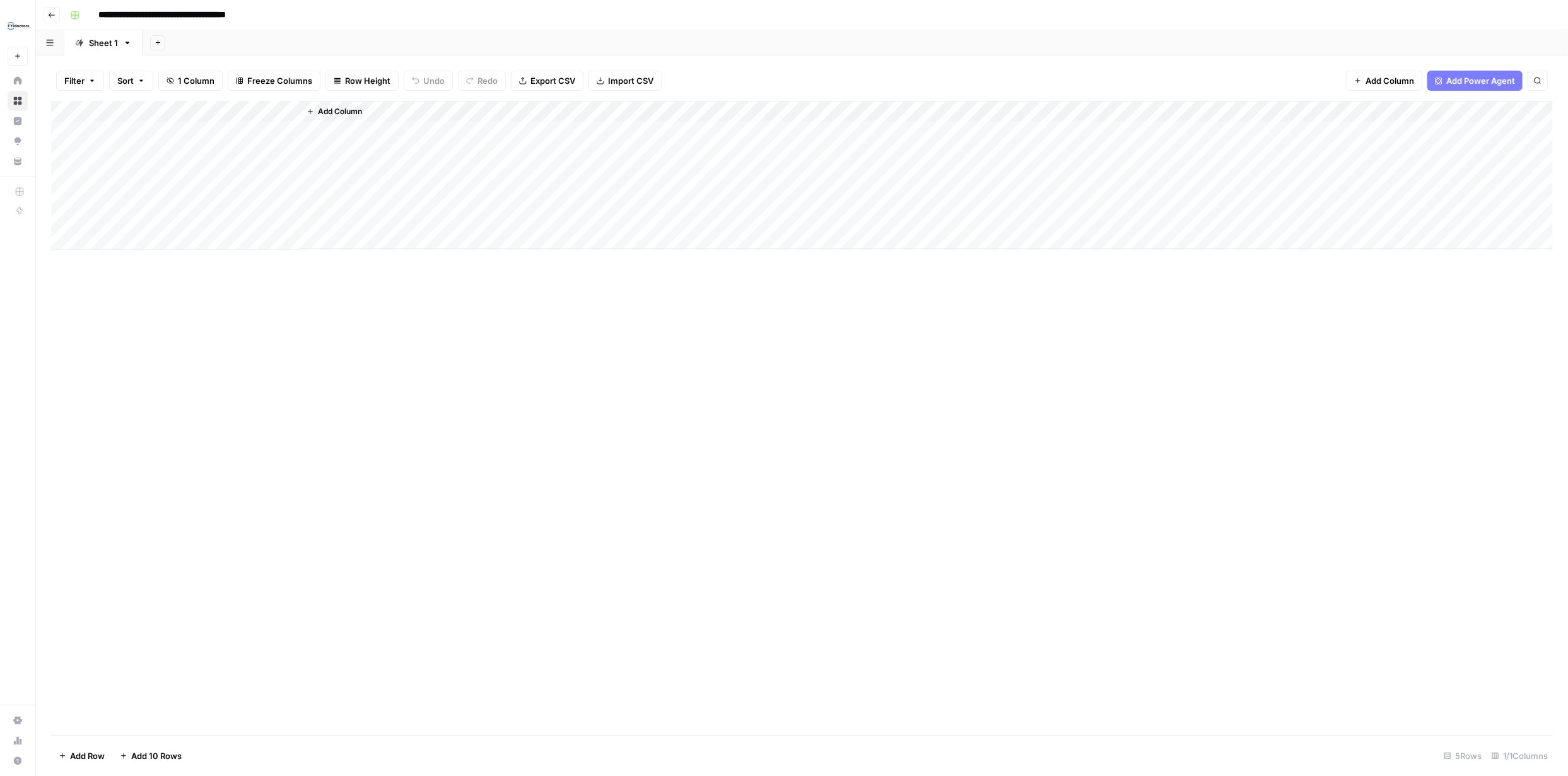
click at [273, 111] on div "Add Column" at bounding box center [802, 175] width 1502 height 148
click at [173, 217] on span "Configure Inputs" at bounding box center [175, 217] width 110 height 13
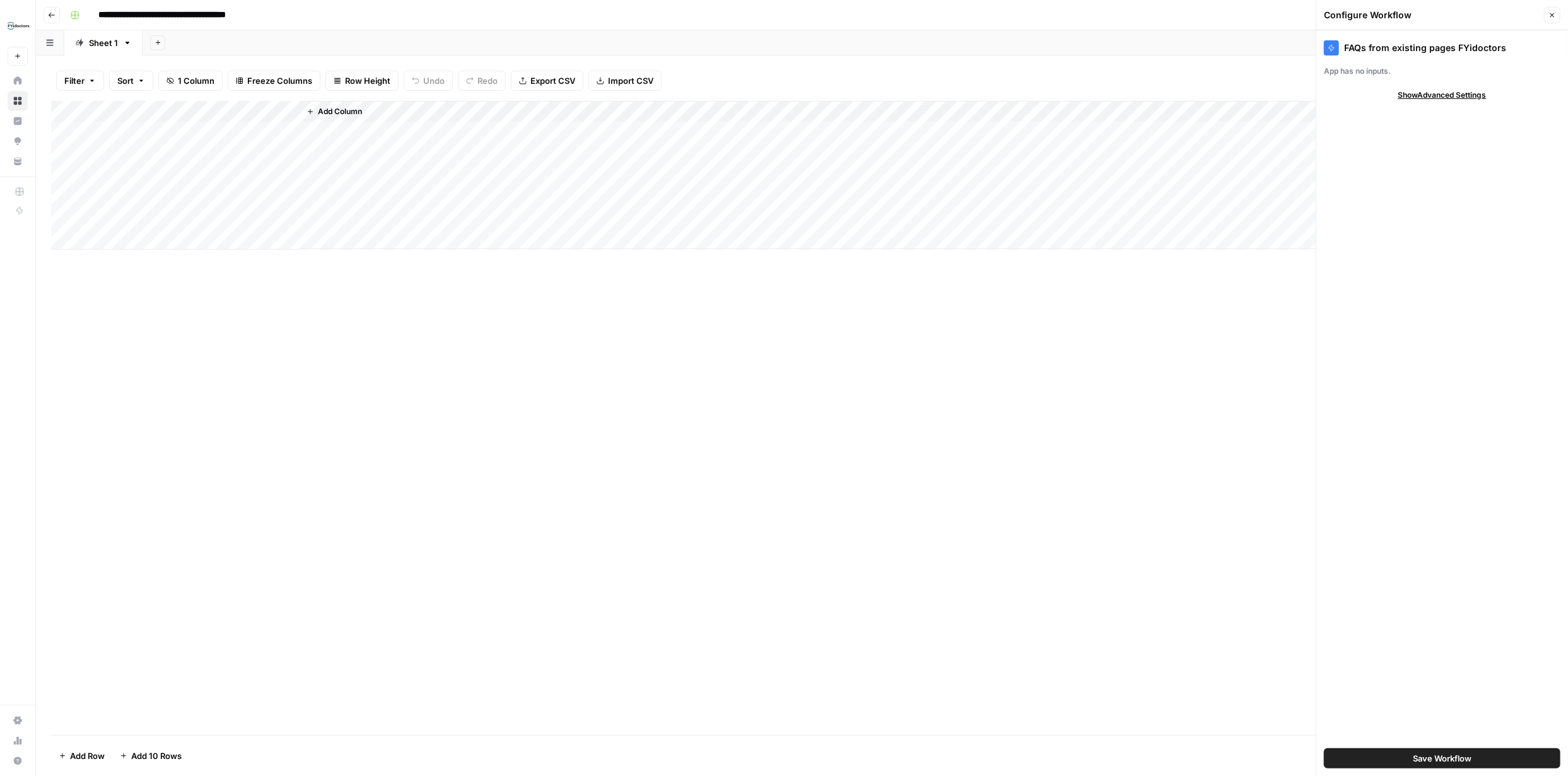
click at [1437, 97] on span "Show Advanced Settings" at bounding box center [1443, 94] width 88 height 11
click at [1474, 131] on input "Version" at bounding box center [1435, 132] width 211 height 13
type input "Default"
click at [1172, 321] on div "Add Column" at bounding box center [802, 418] width 1502 height 634
click at [193, 132] on div "Add Column" at bounding box center [802, 175] width 1502 height 148
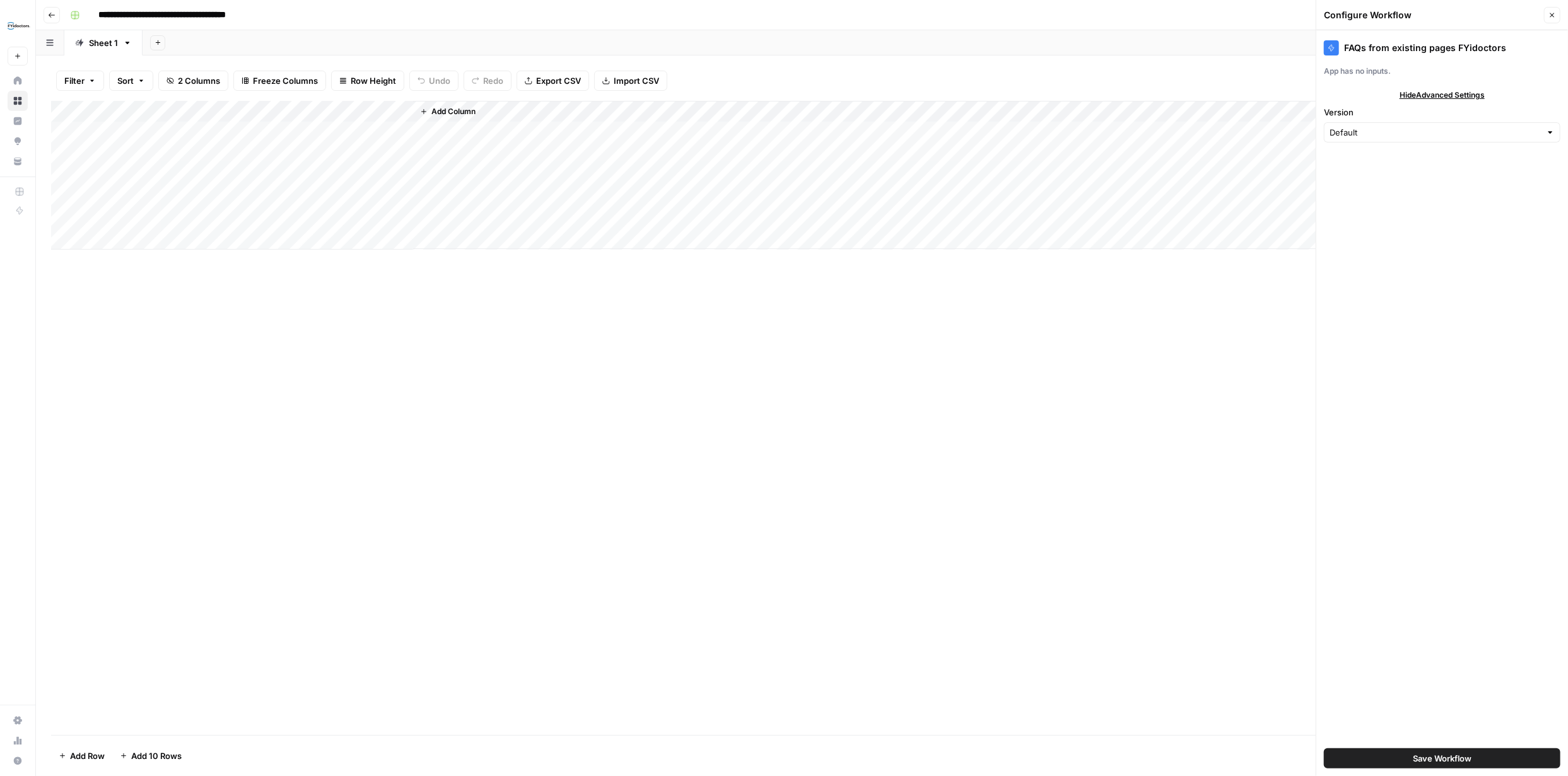
click at [388, 130] on div "Add Column" at bounding box center [802, 175] width 1502 height 148
click at [390, 131] on div "Add Column" at bounding box center [802, 175] width 1502 height 148
click at [501, 328] on div "Add Column" at bounding box center [802, 418] width 1502 height 634
